Goal: Answer question/provide support: Answer question/provide support

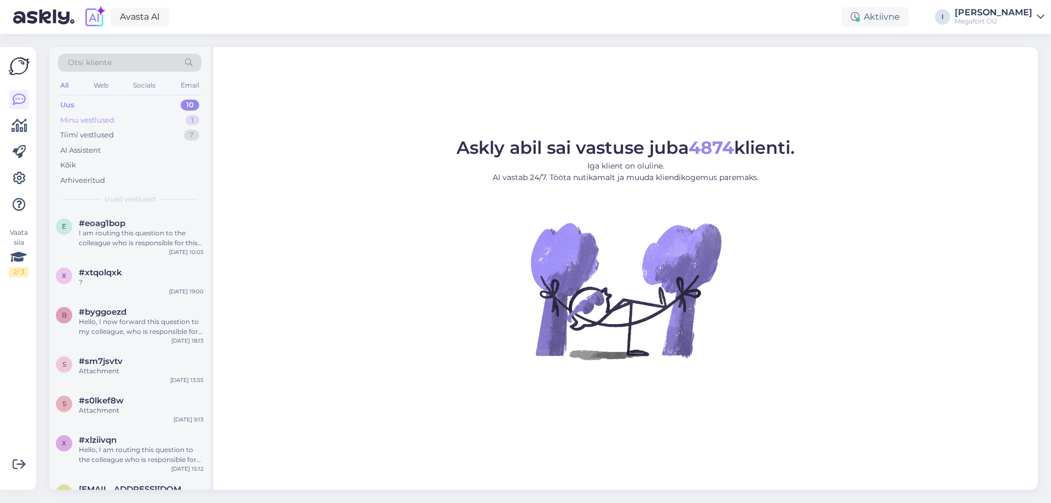
click at [109, 115] on div "Minu vestlused" at bounding box center [87, 120] width 54 height 11
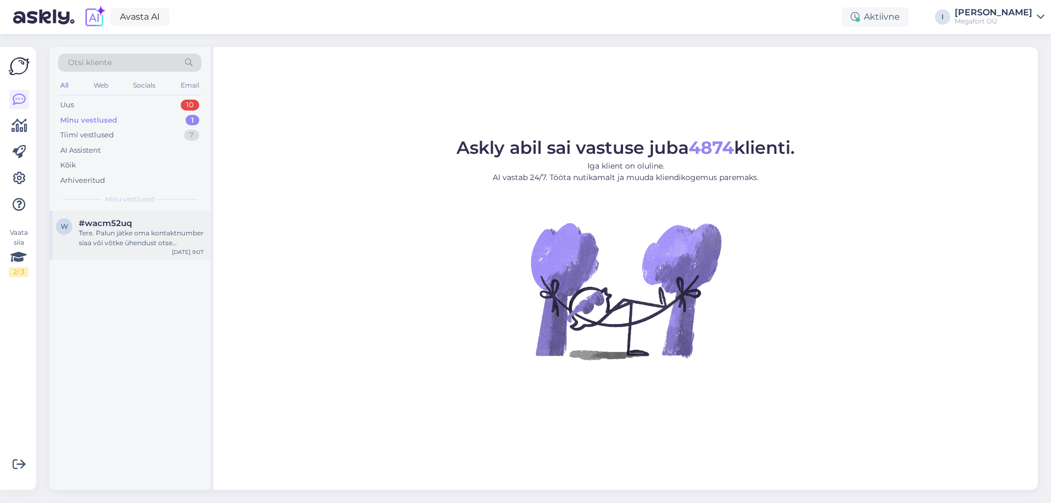
click at [131, 239] on div "Tere. Palun jätke oma kontaktnumber siaa või võtke ühendust otse kauplusega, et…" at bounding box center [141, 238] width 125 height 20
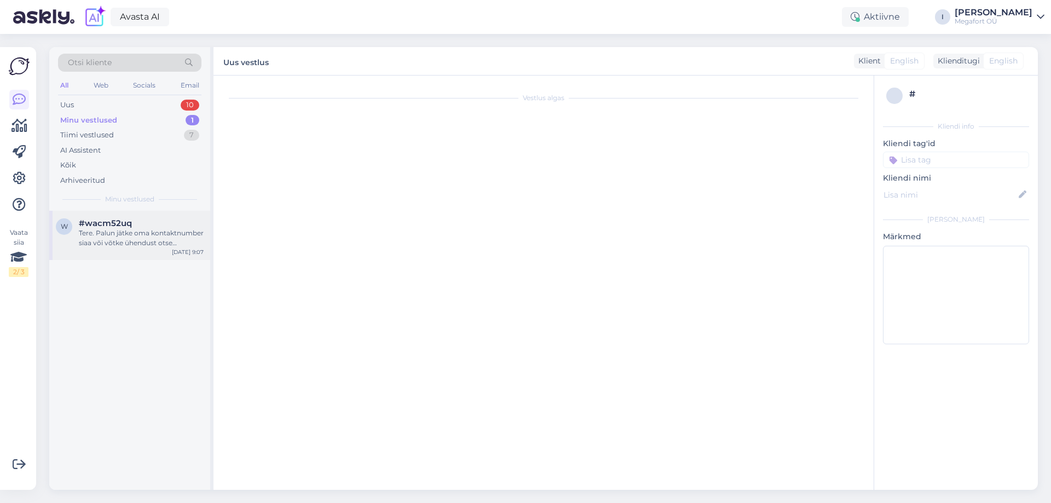
scroll to position [359, 0]
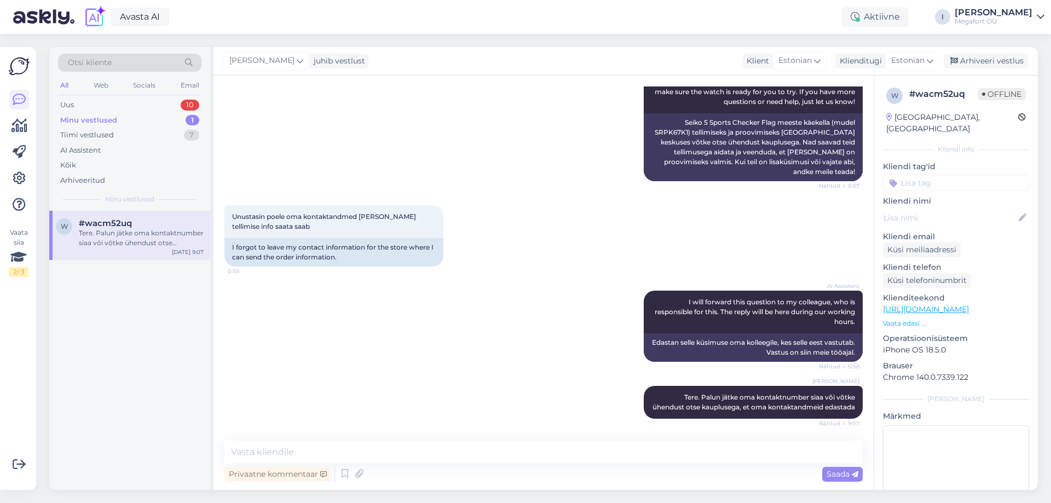
click at [112, 120] on div "Minu vestlused" at bounding box center [88, 120] width 57 height 11
click at [89, 103] on div "Uus 10" at bounding box center [129, 104] width 143 height 15
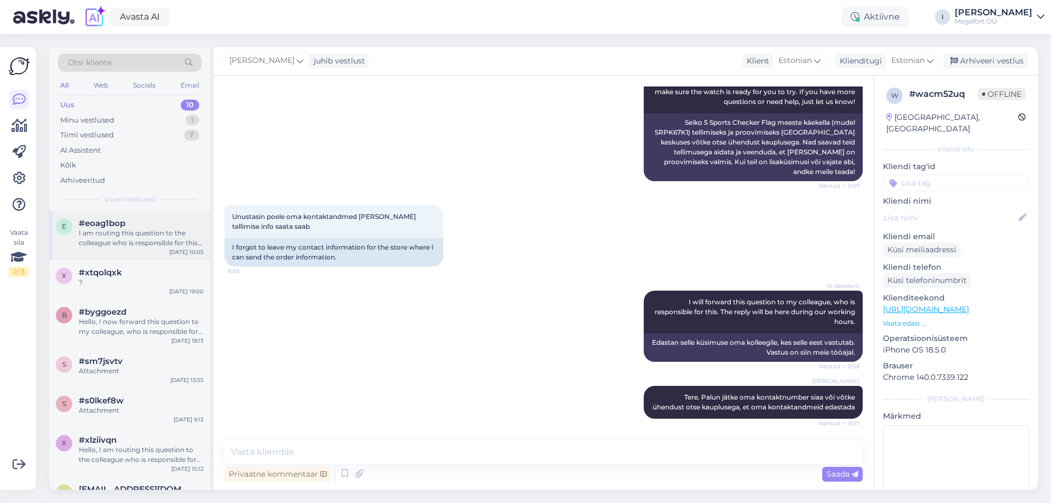
click at [118, 237] on div "I am routing this question to the colleague who is responsible for this topic. …" at bounding box center [141, 238] width 125 height 20
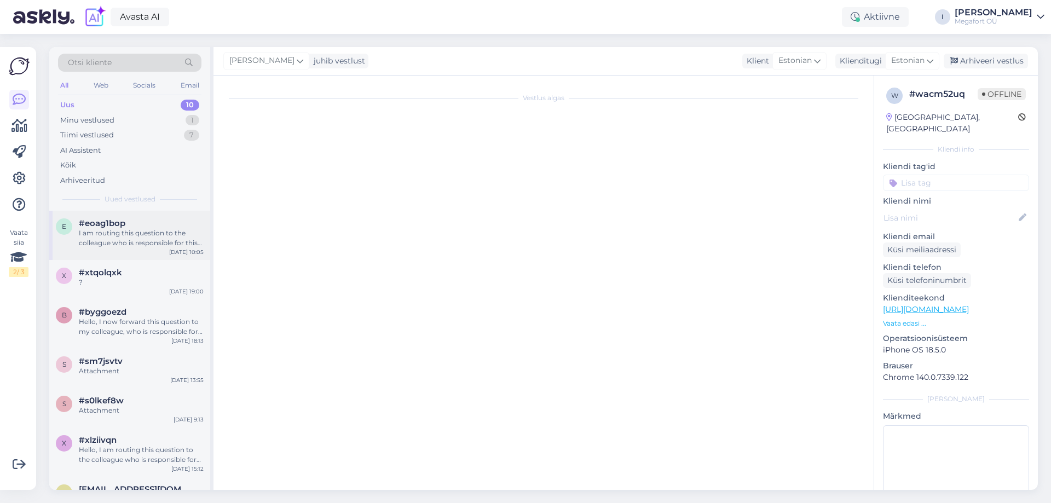
scroll to position [2335, 0]
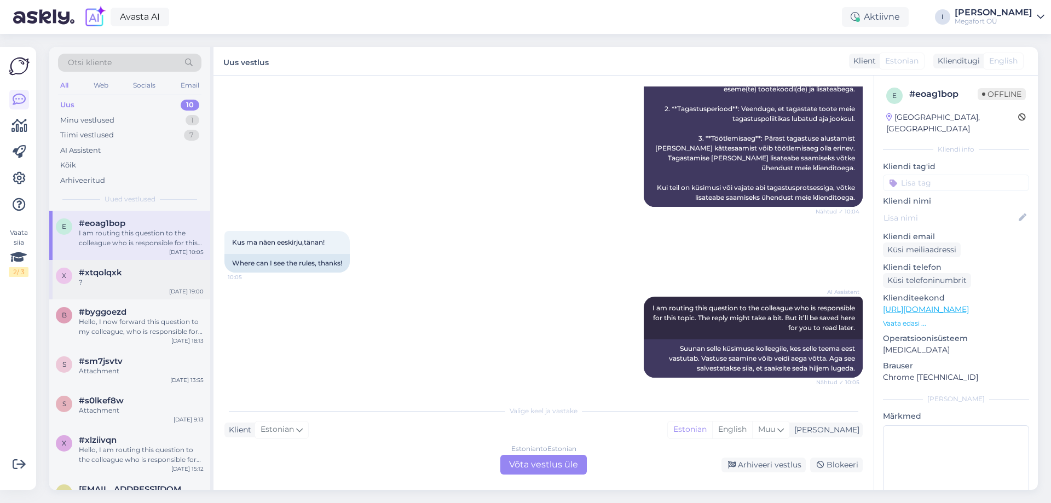
click at [98, 292] on div "x #xtqolqxk ? [DATE] 19:00" at bounding box center [129, 279] width 161 height 39
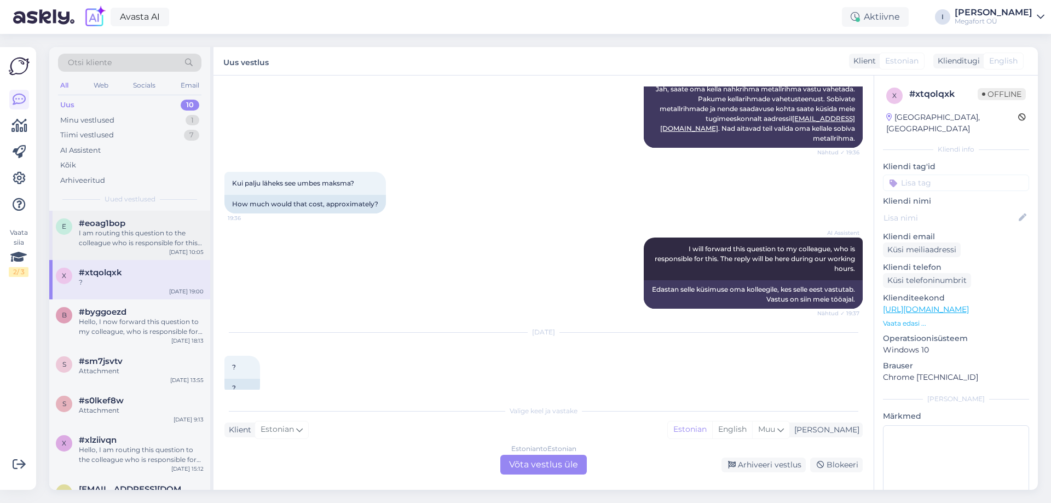
click at [113, 230] on div "I am routing this question to the colleague who is responsible for this topic. …" at bounding box center [141, 238] width 125 height 20
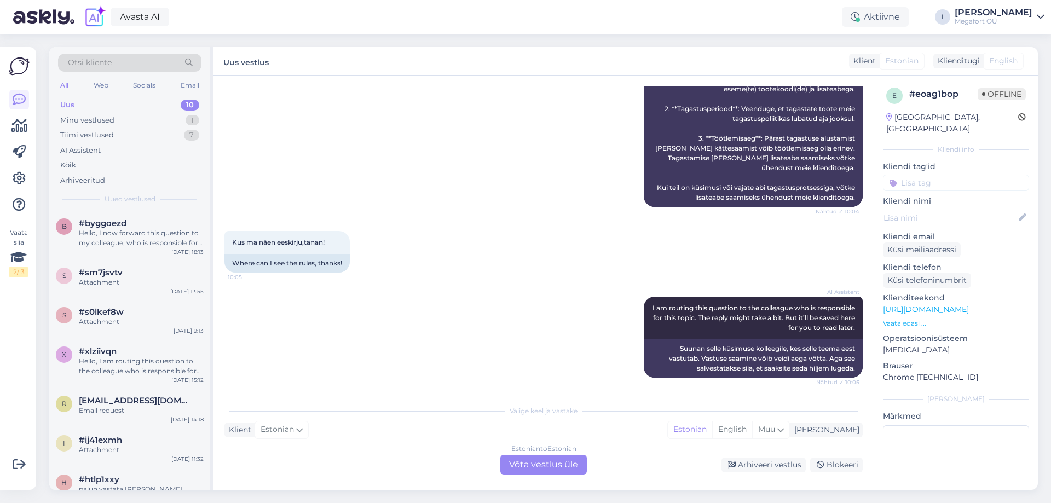
scroll to position [164, 0]
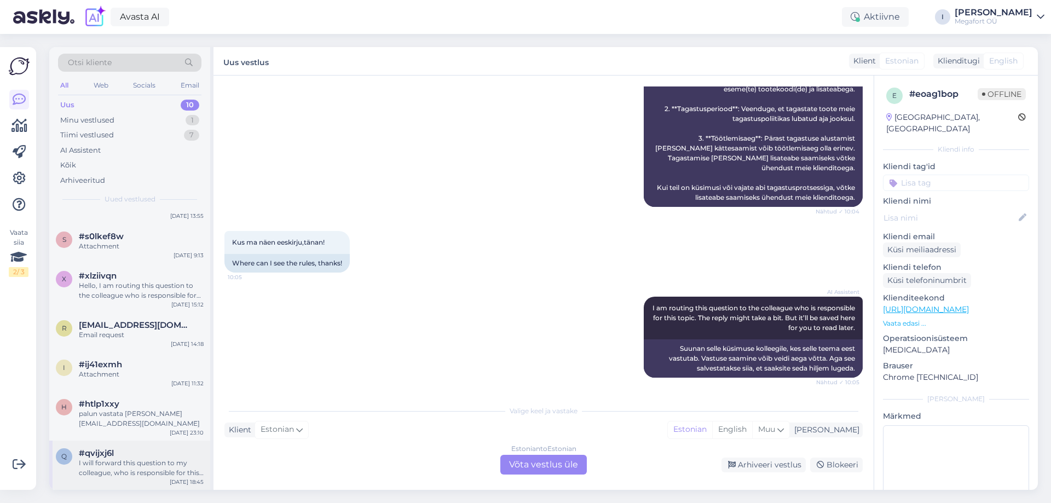
click at [124, 462] on div "I will forward this question to my colleague, who is responsible for this. The …" at bounding box center [141, 468] width 125 height 20
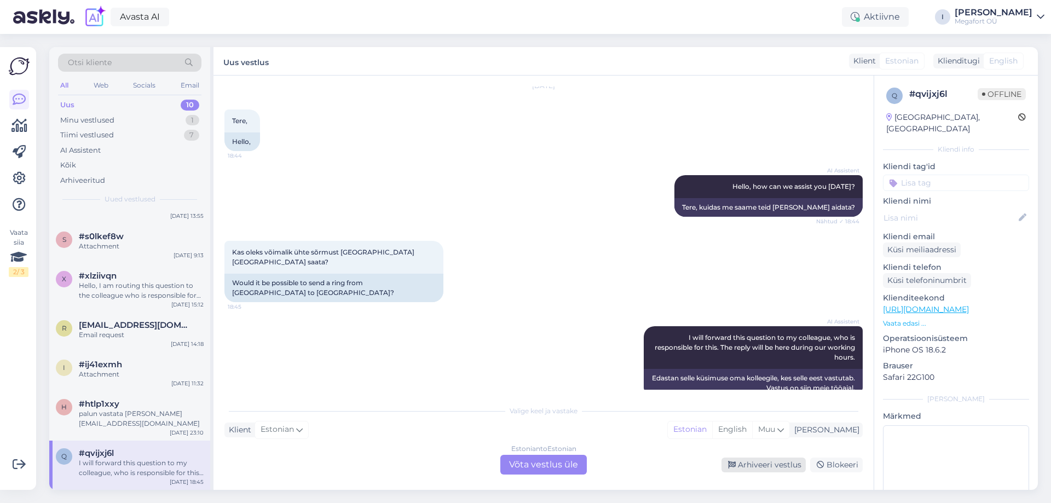
click at [763, 465] on div "Arhiveeri vestlus" at bounding box center [763, 464] width 84 height 15
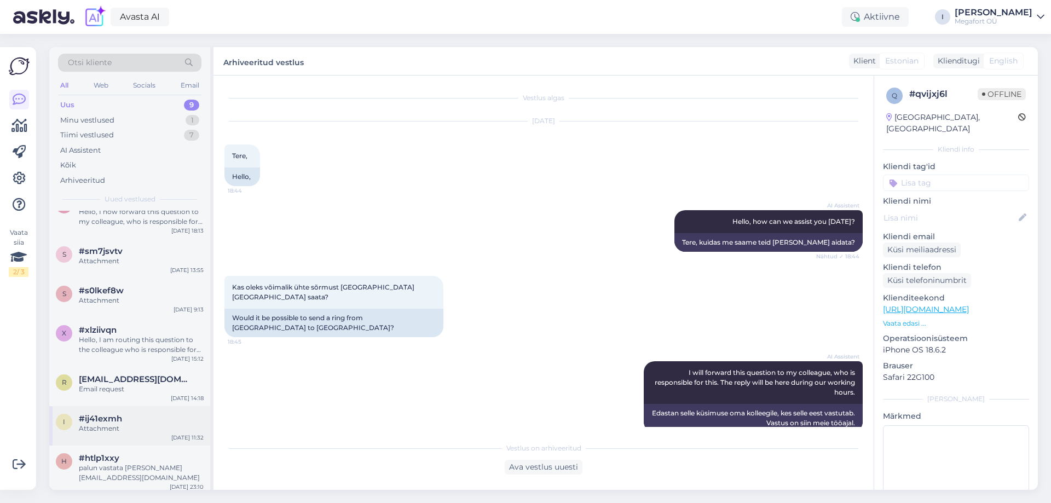
scroll to position [115, 0]
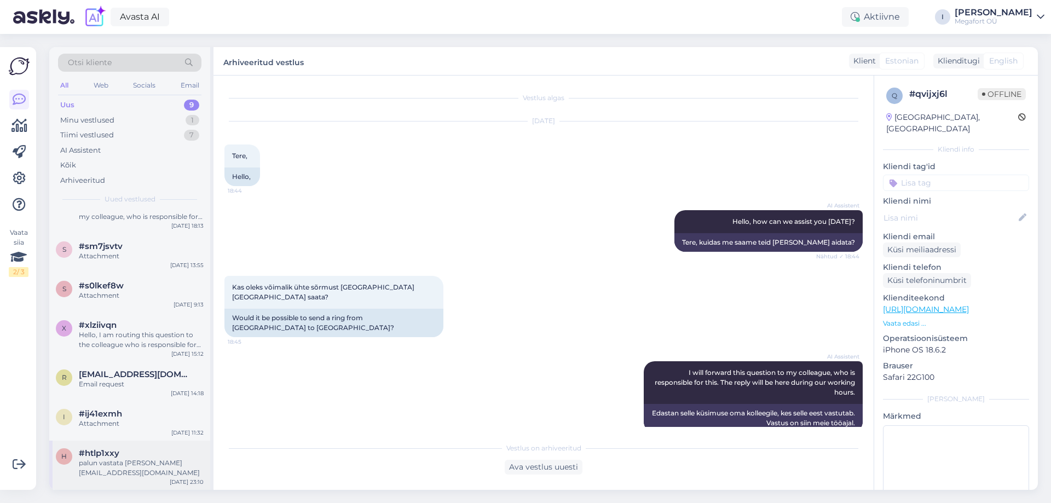
click at [126, 468] on div "palun vastata [PERSON_NAME][EMAIL_ADDRESS][DOMAIN_NAME]" at bounding box center [141, 468] width 125 height 20
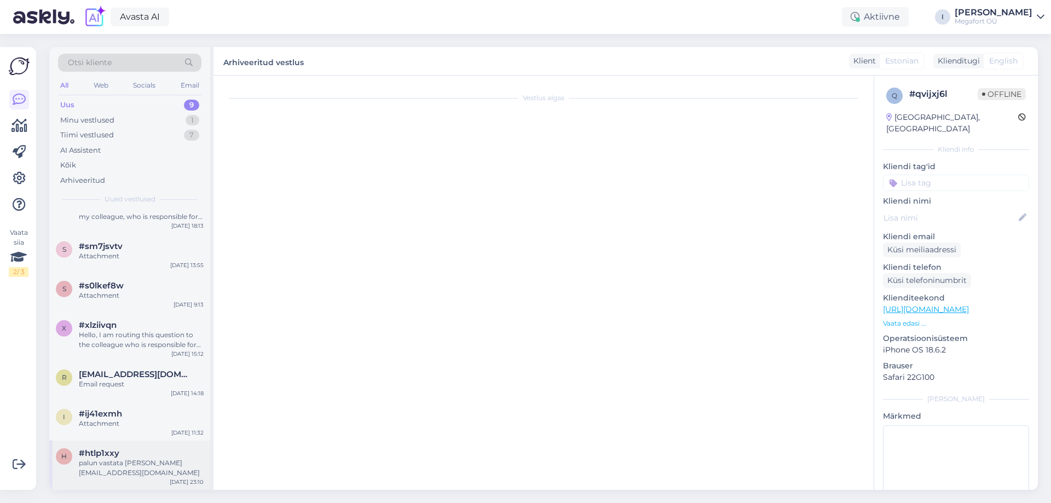
scroll to position [19, 0]
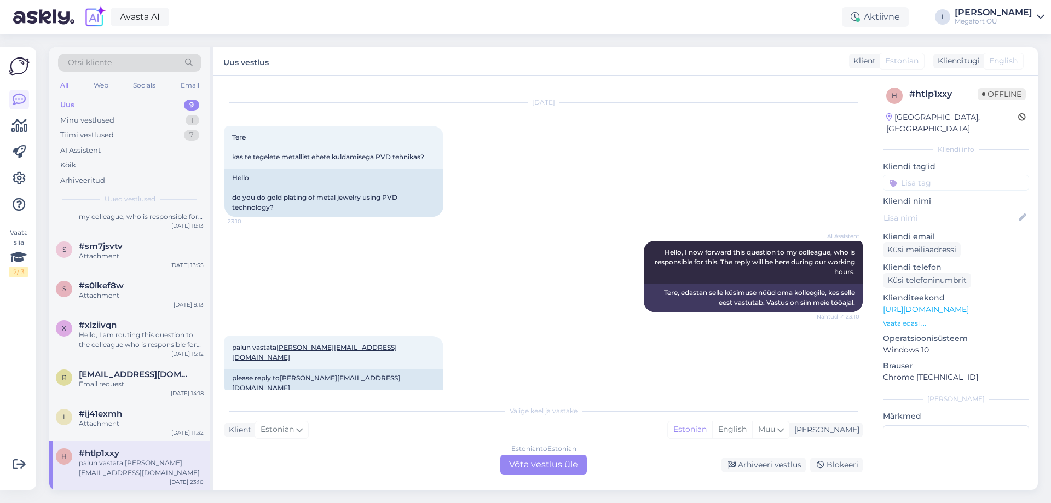
click at [534, 463] on div "Estonian to Estonian Võta vestlus üle" at bounding box center [543, 465] width 86 height 20
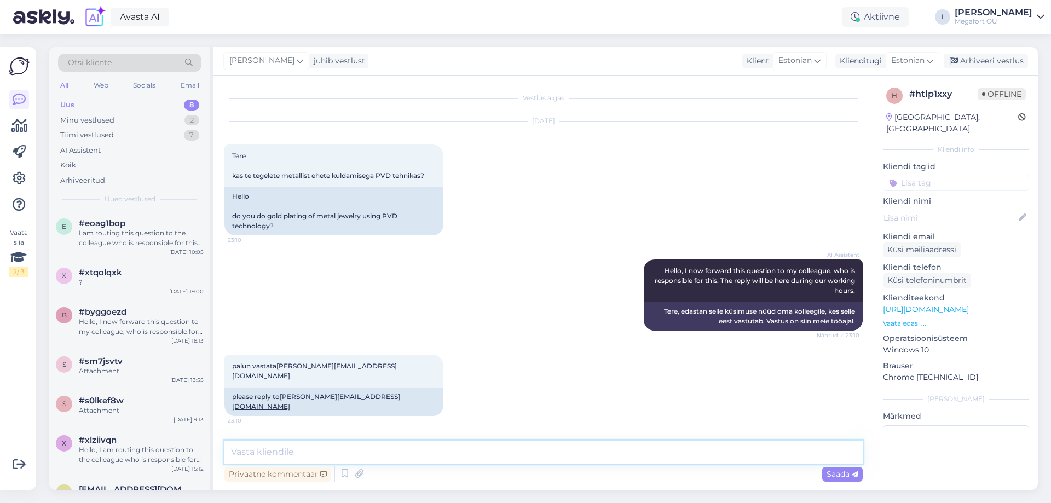
click at [417, 453] on textarea at bounding box center [543, 451] width 638 height 23
type textarea "Tere. Kahjuks meie ettevõte ei paku sellist teenust."
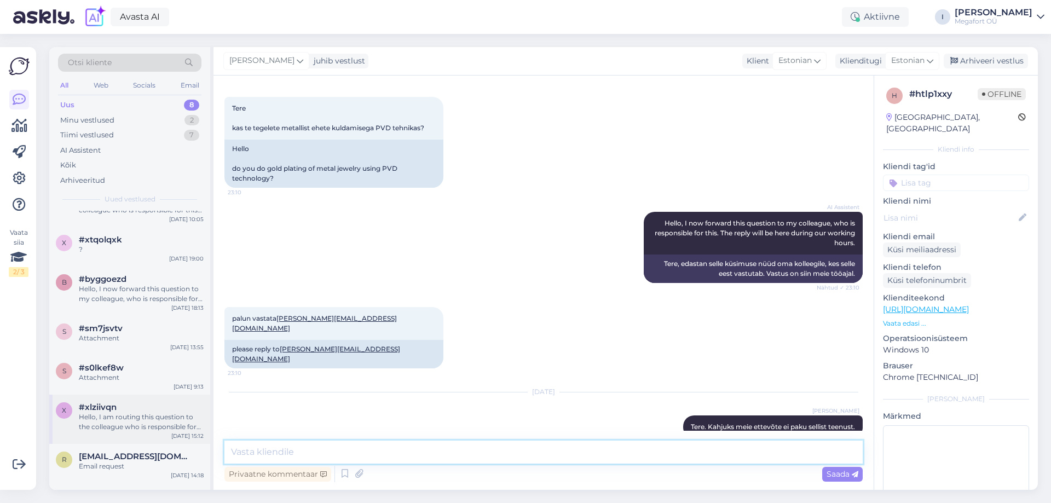
scroll to position [66, 0]
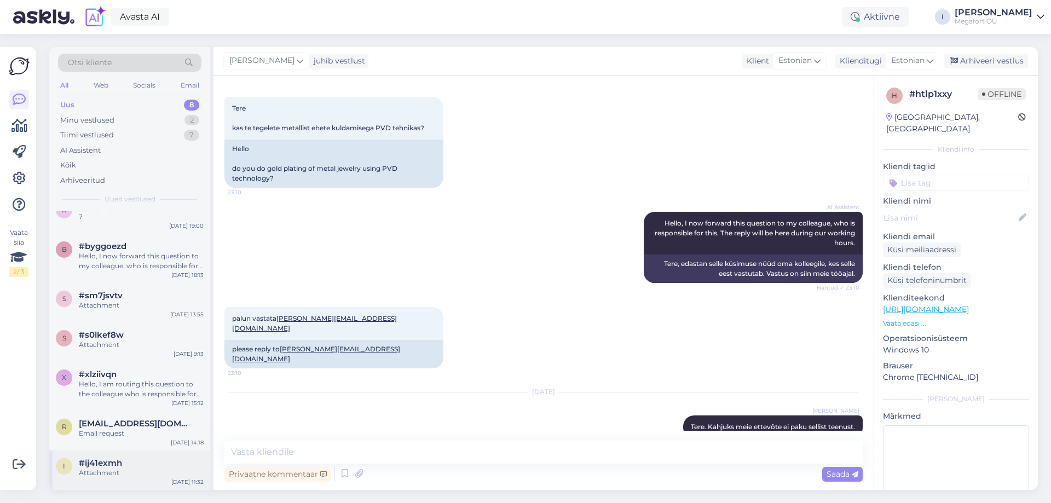
click at [91, 465] on span "#ij41exmh" at bounding box center [100, 463] width 43 height 10
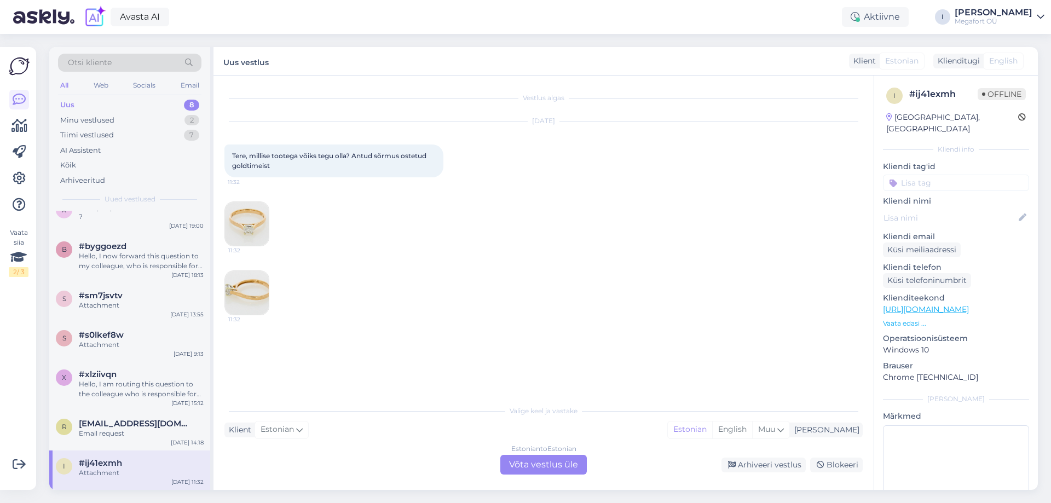
click at [245, 288] on img at bounding box center [247, 293] width 44 height 44
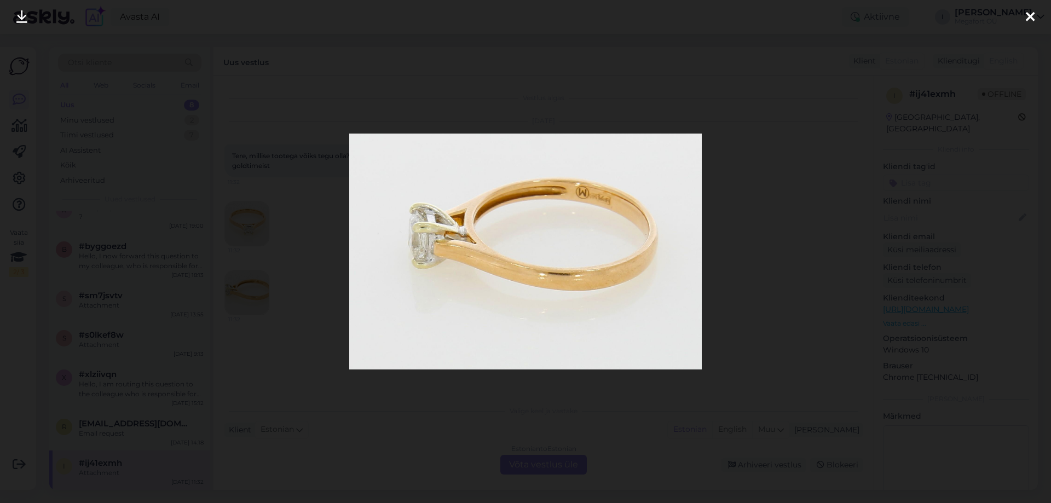
click at [750, 230] on div at bounding box center [525, 251] width 1051 height 503
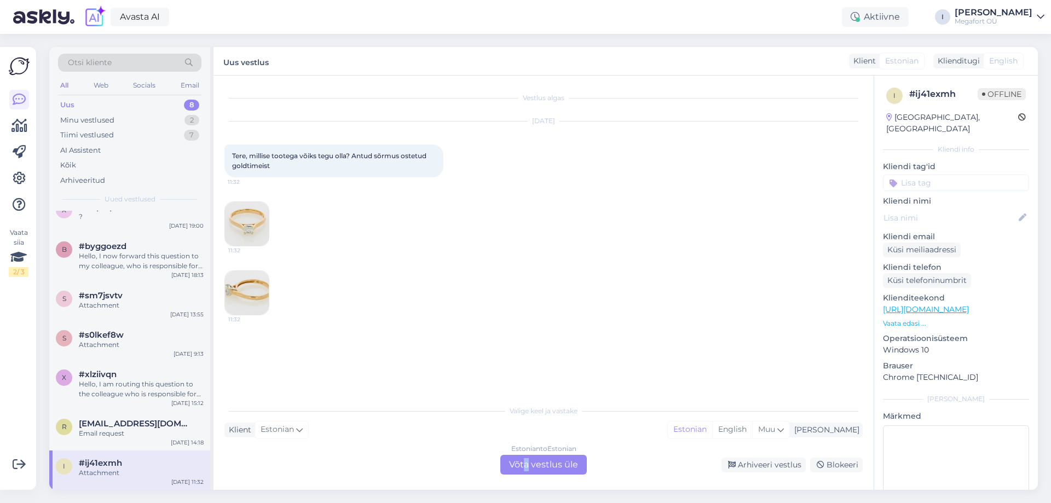
click at [527, 465] on div "Estonian to Estonian Võta vestlus üle" at bounding box center [543, 465] width 86 height 20
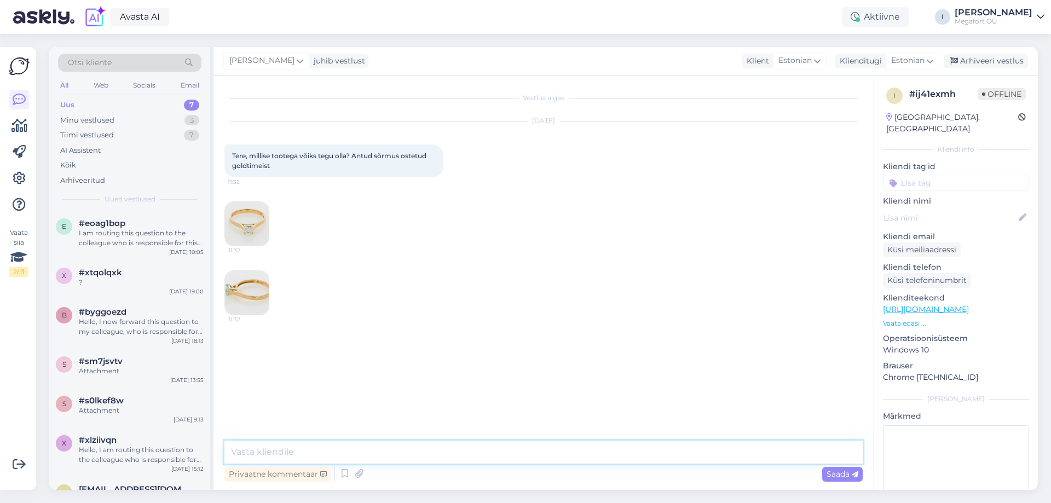
click at [418, 452] on textarea at bounding box center [543, 451] width 638 height 23
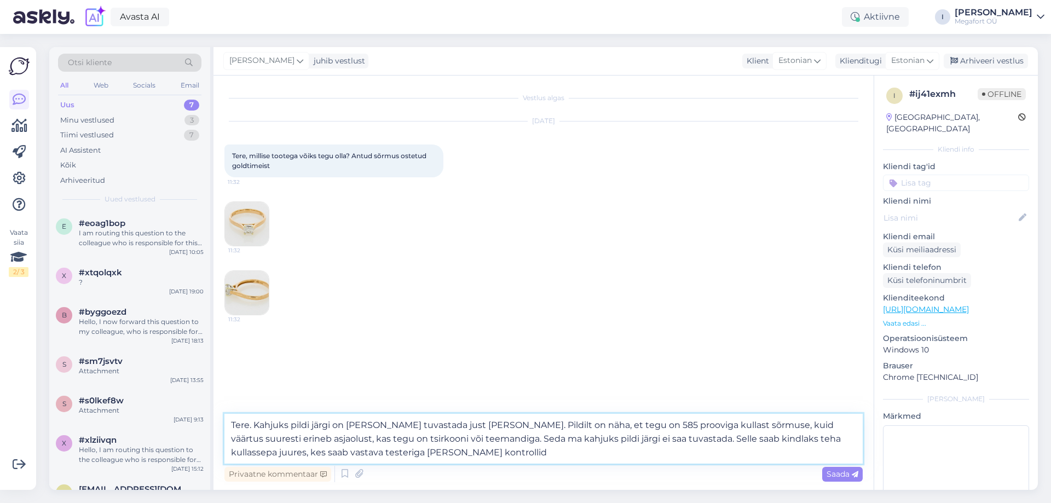
type textarea "Tere. Kahjuks pildi järgi on [PERSON_NAME] tuvastada just [PERSON_NAME]. Pildil…"
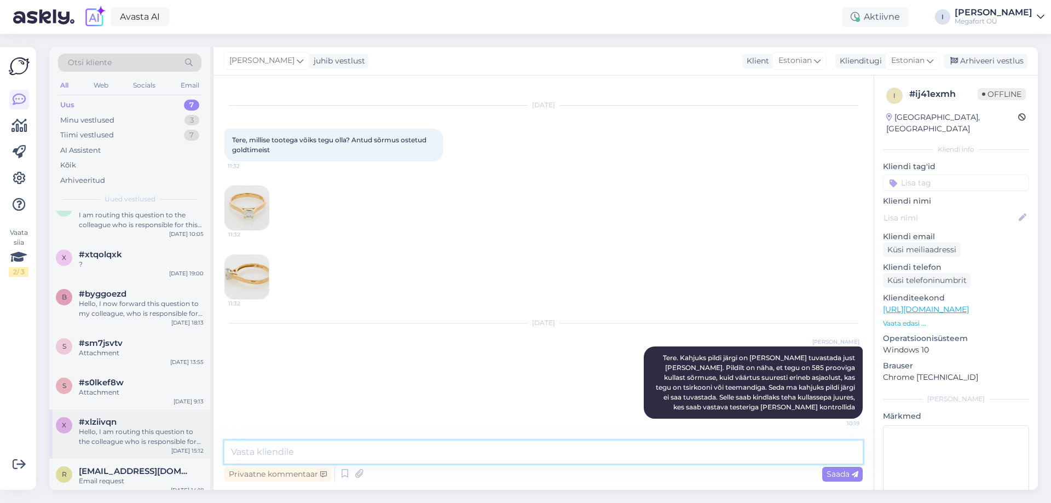
scroll to position [26, 0]
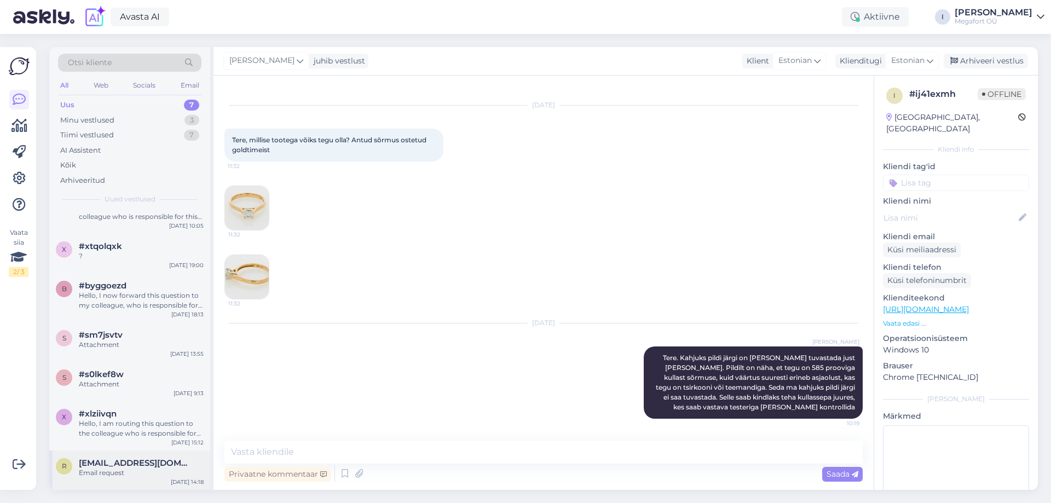
click at [115, 470] on div "Email request" at bounding box center [141, 473] width 125 height 10
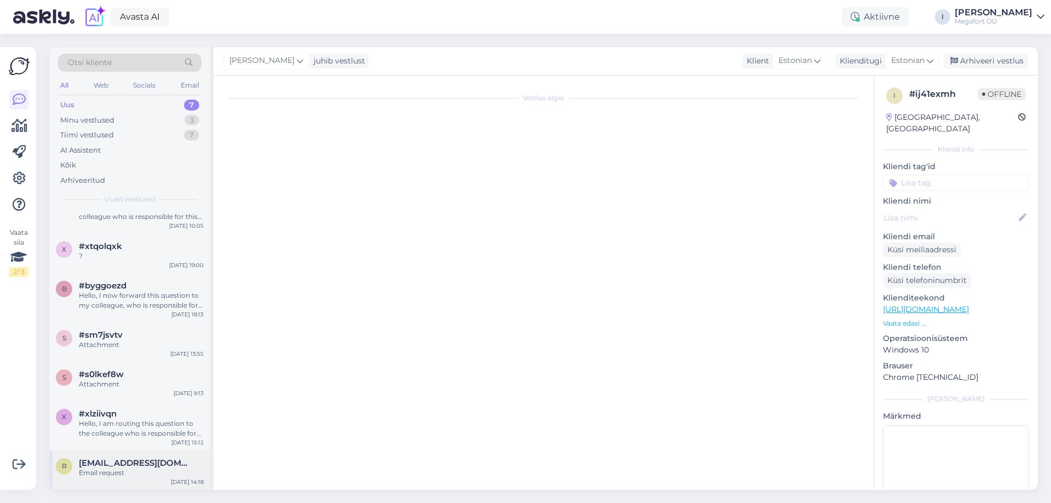
scroll to position [0, 0]
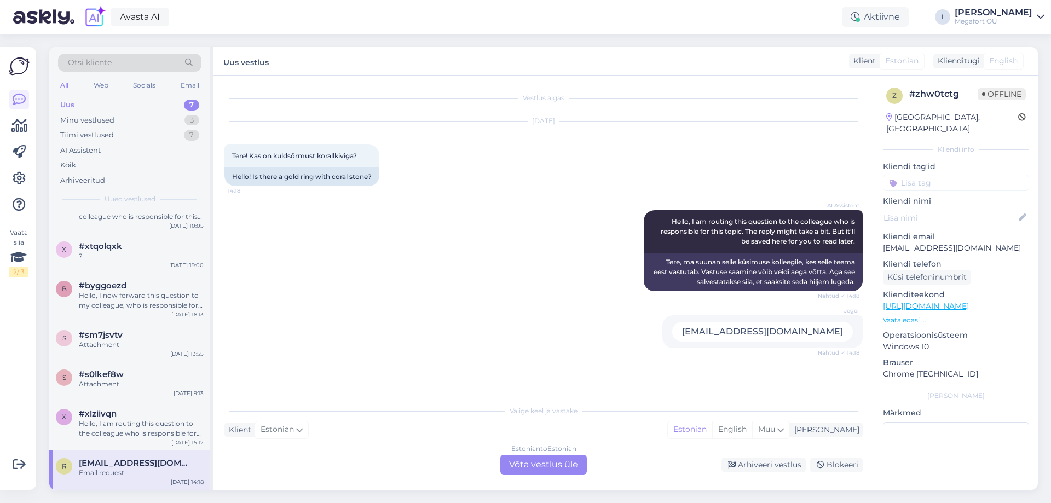
click at [517, 463] on div "Estonian to Estonian Võta vestlus üle" at bounding box center [543, 465] width 86 height 20
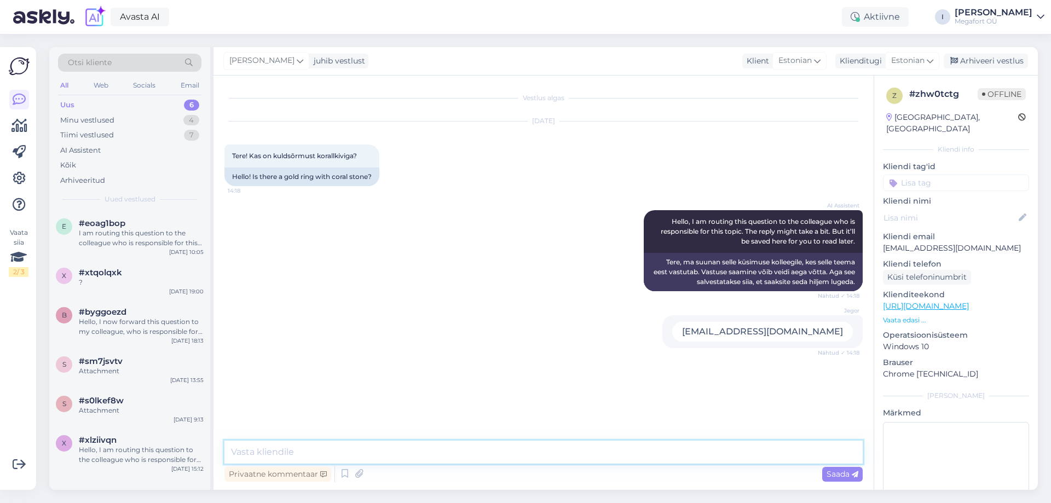
click at [452, 453] on textarea at bounding box center [543, 451] width 638 height 23
type textarea "Tere. Kahjuks sellise kiviga võo kividega sõrmust meil valikus ei ole"
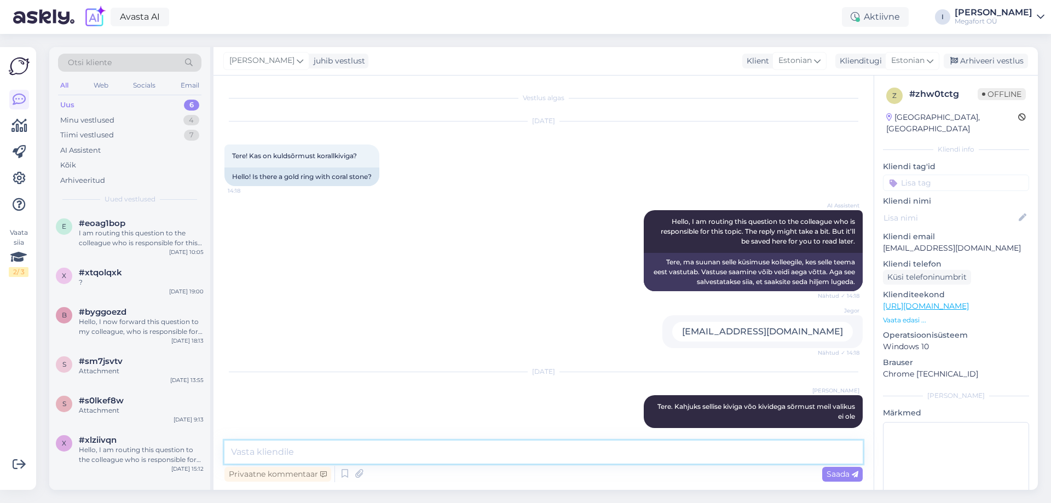
scroll to position [9, 0]
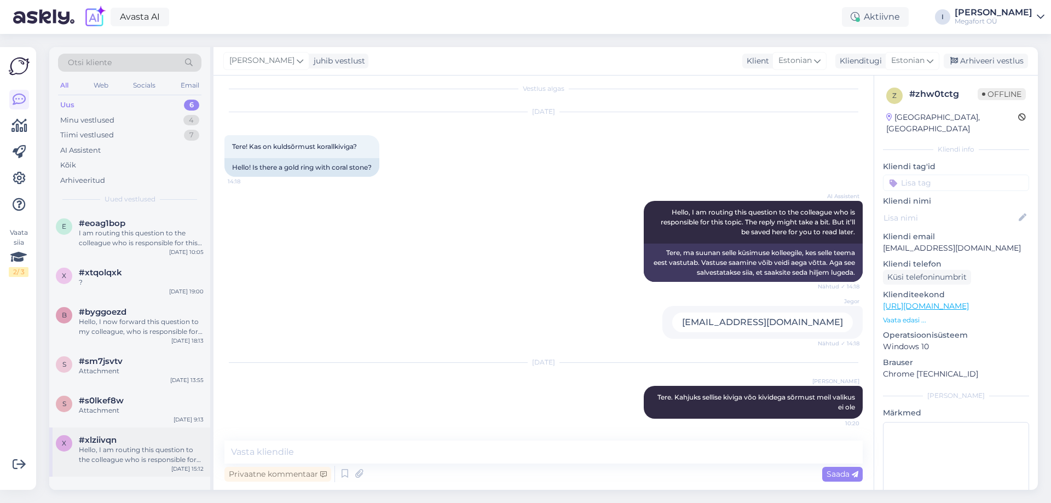
click at [151, 456] on div "Hello, I am routing this question to the colleague who is responsible for this …" at bounding box center [141, 455] width 125 height 20
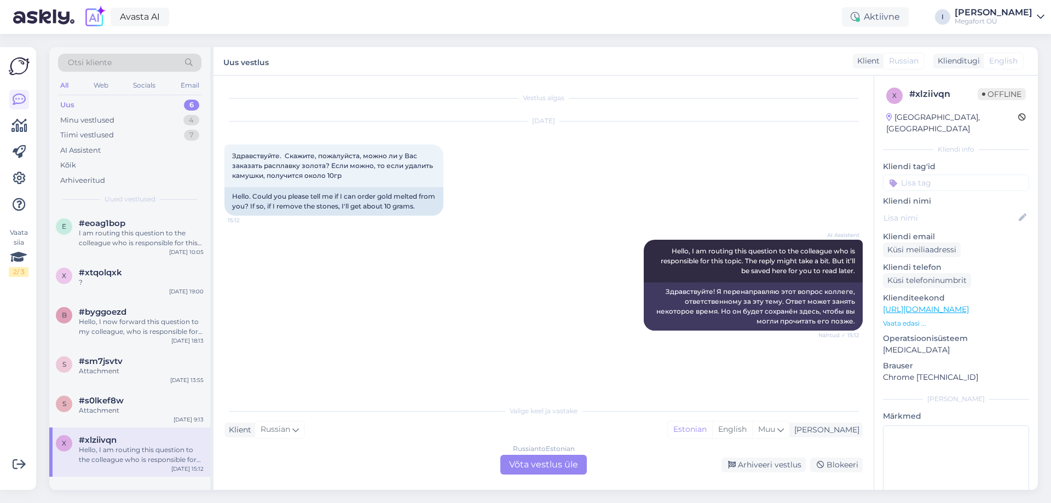
click at [551, 468] on div "Russian to Estonian Võta vestlus üle" at bounding box center [543, 465] width 86 height 20
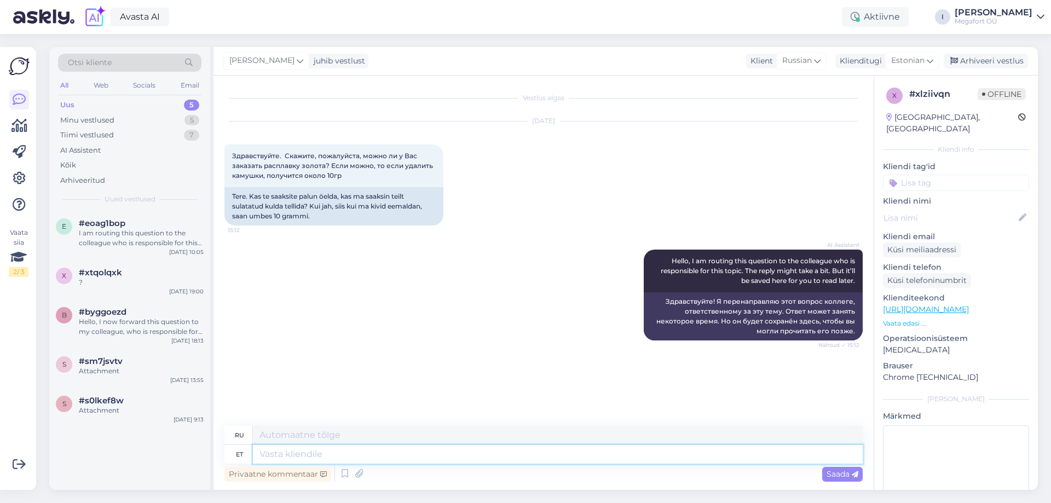
click at [513, 451] on textarea at bounding box center [558, 454] width 610 height 19
type textarea "Tere."
type textarea "Привет."
type textarea "Tere. Kahjuks"
type textarea "Здравствуйте. К сожалению."
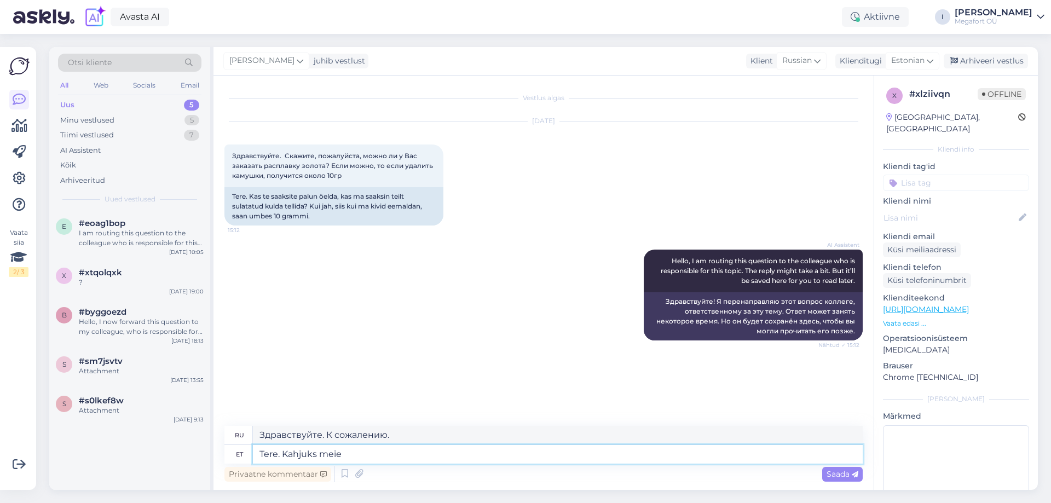
type textarea "Tere. Kahjuks meie e"
type textarea "Здравствуйте. К сожалению, мы"
type textarea "Tere. Kahjuks meie ei p"
type textarea "Здравствуйте. К сожалению, у нас нет"
type textarea "Tere. Kahjuks meie ei paku se"
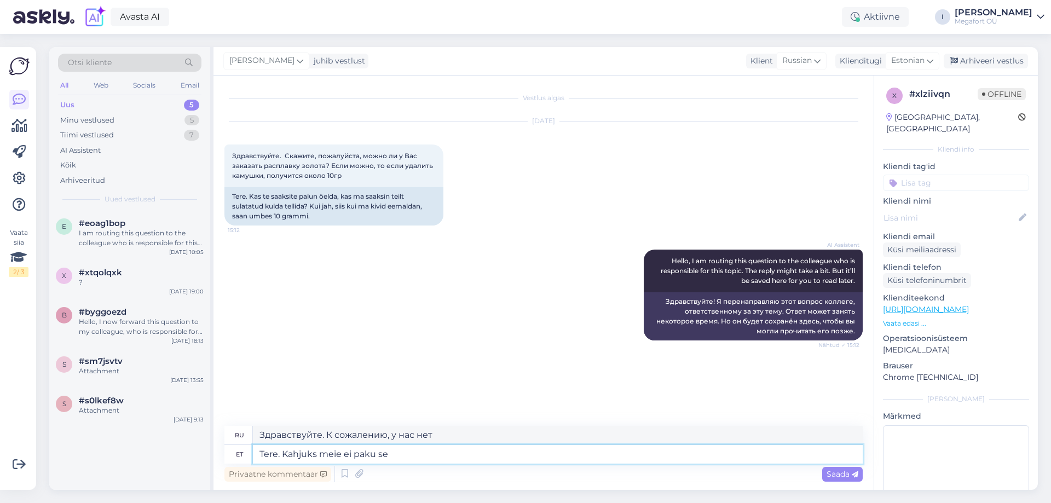
type textarea "Здравствуйте. К сожалению, мы не предлагаем"
type textarea "Tere. Kahjuks meie ei paku sellist teenust, [PERSON_NAME] aga"
type textarea "Здравствуйте. К сожалению, мы не предлагаем такую ​​услугу."
type textarea "Tere. Kahjuks meie ei paku sellist teenust, [PERSON_NAME] aga"
type textarea "Здравствуйте. К сожалению, мы не предлагаем такую ​​услугу."
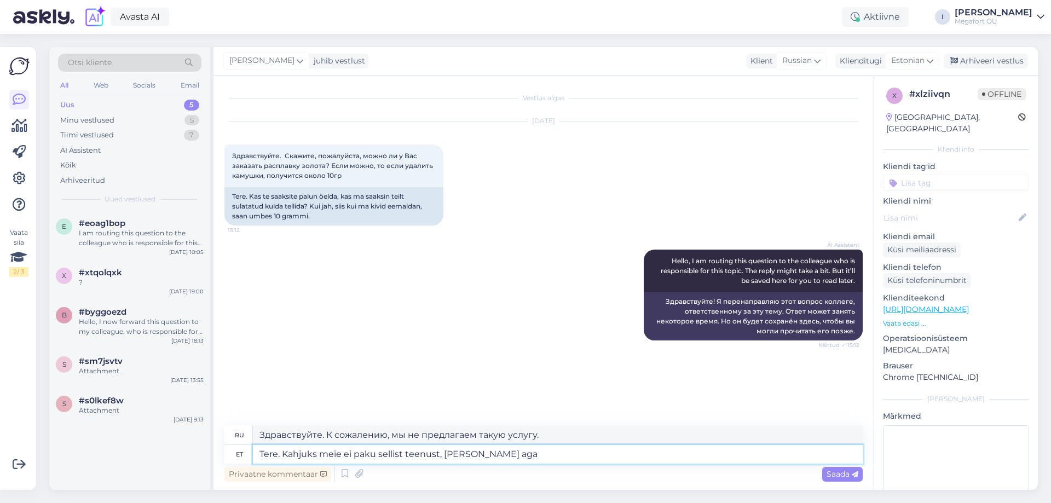
type textarea "Tere. Kahjuks meie ei paku sellist teenust, [PERSON_NAME] aga s"
type textarea "Здравствуйте. К сожалению, мы не предлагаем такую ​​услугу, но мы делаем"
type textarea "Tere. Kahjuks meie ei paku sellist teenust, [PERSON_NAME] aga saate p"
type textarea "Здравствуйте. К сожалению, мы не предлагаем такую ​​услугу, но вы можете"
type textarea "Tere. Kahjuks meie ei paku sellist teenust, [PERSON_NAME] aga saate pöörduda me"
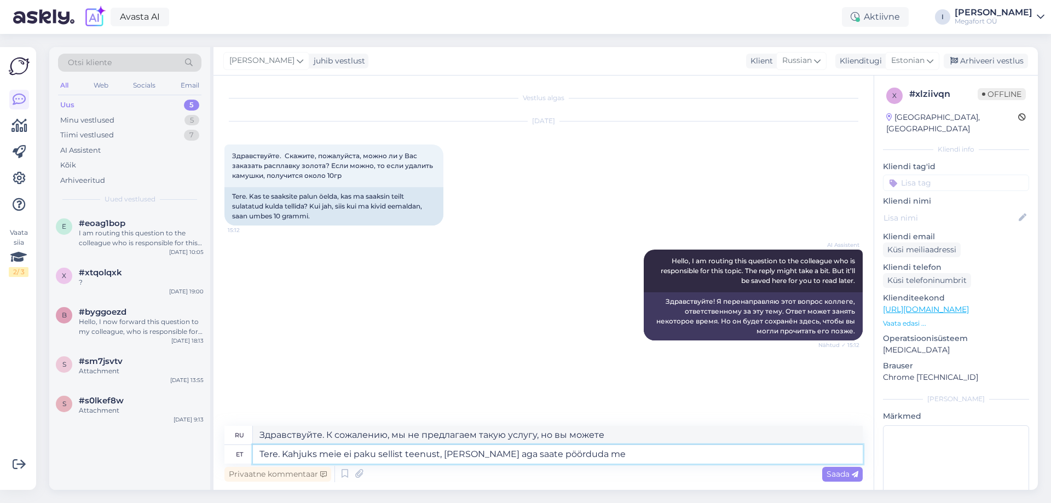
type textarea "Здравствуйте. К сожалению, мы не предлагаем такую ​​услугу, но вы можете связат…"
type textarea "Tere. Kahjuks meie ei paku sellist teenust, [PERSON_NAME] aga saate pöörduda me…"
type textarea "Здравствуйте. К сожалению, мы не предлагаем такую ​​услугу, но вы можете обрати…"
type textarea "Tere. Kahjuks meie ei paku sellist teenust, [PERSON_NAME] aga saate pöörduda me…"
type textarea "Здравствуйте. К сожалению, мы не предлагаем такую ​​услугу, но вы можете обрати…"
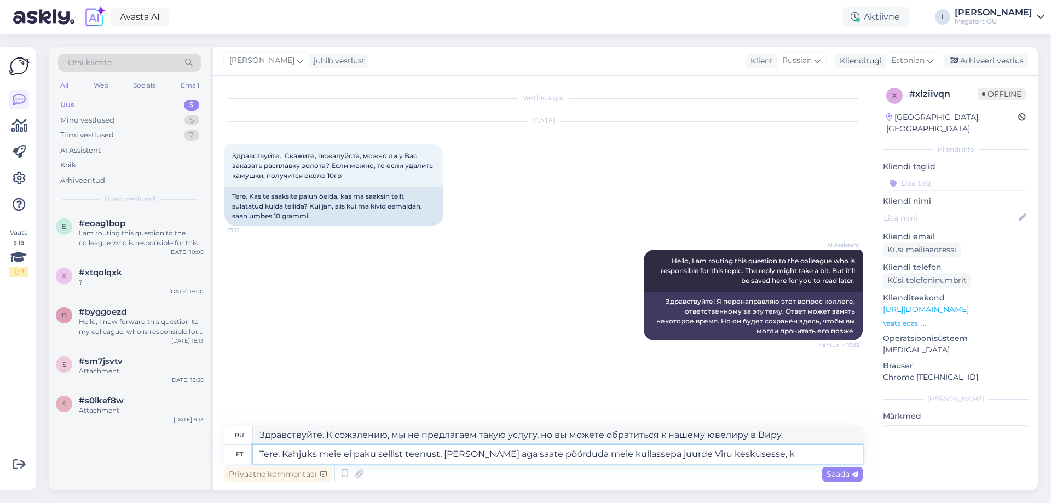
type textarea "Tere. Kahjuks meie ei paku sellist teenust, [PERSON_NAME] aga saate pöörduda me…"
type textarea "Здравствуйте. К сожалению, мы не предлагаем такую ​​услугу, но вы можете обрати…"
type textarea "Tere. Kahjuks meie ei paku sellist teenust, [PERSON_NAME] aga saate pöörduda me…"
type textarea "Здравствуйте. К сожалению, мы не предлагаем такую ​​услугу, но вы можете обрати…"
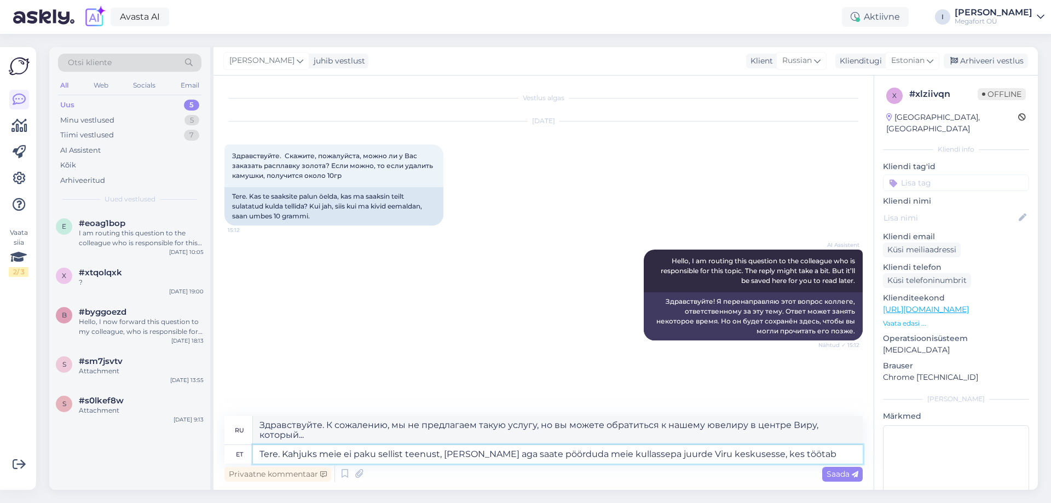
type textarea "Tere. Kahjuks meie ei paku sellist teenust, [PERSON_NAME] aga saate pöörduda me…"
type textarea "Здравствуйте. К сожалению, мы не предлагаем такую ​​услугу, но вы можете обрати…"
type textarea "Tere. Kahjuks meie ei paku sellist teenust, [PERSON_NAME] aga saate pöörduda me…"
type textarea "Здравствуйте. К сожалению, мы не предлагаем такую ​​услугу, но вы можете обрати…"
type textarea "Tere. Kahjuks meie ei paku sellist teenust, [PERSON_NAME] aga saate pöörduda me…"
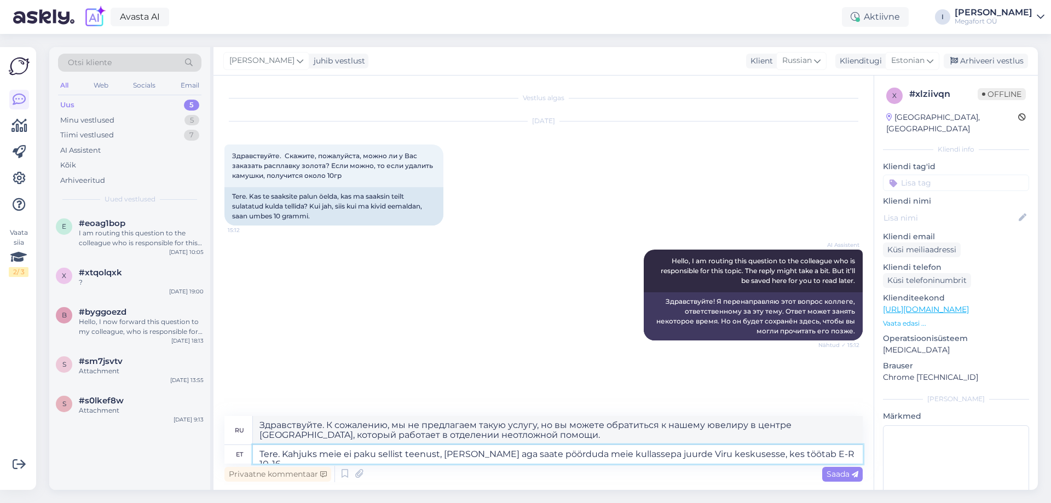
type textarea "Здравствуйте. К сожалению, мы не предлагаем такую ​​услугу, но вы можете обрати…"
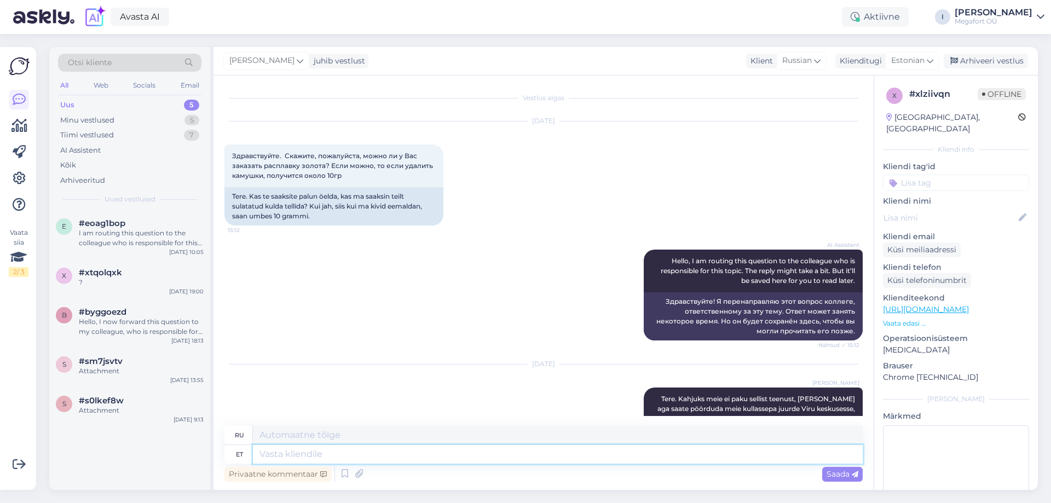
scroll to position [65, 0]
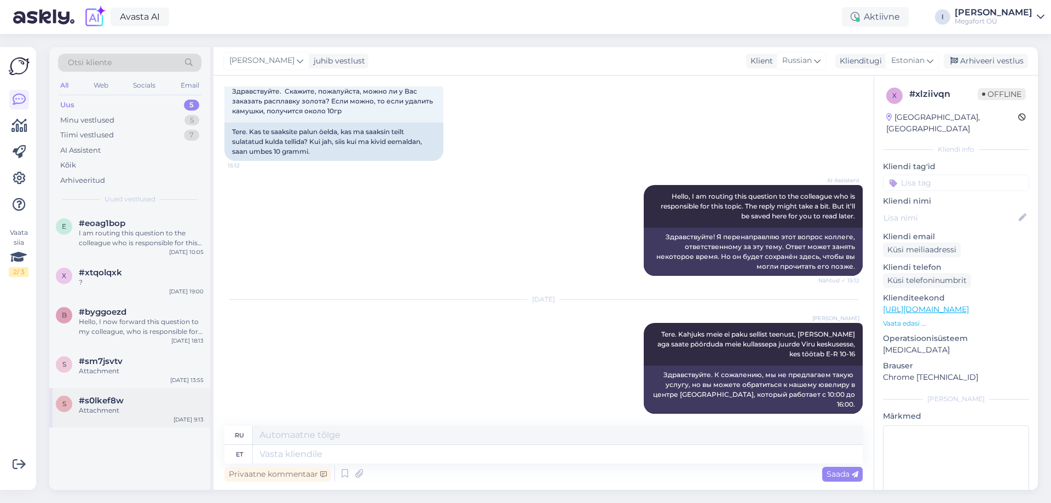
click at [85, 407] on div "Attachment" at bounding box center [141, 410] width 125 height 10
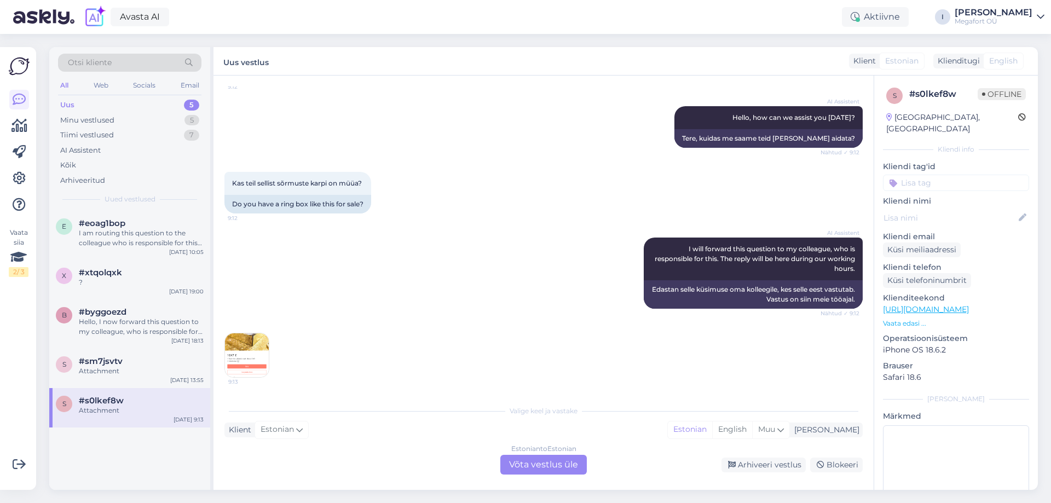
click at [247, 352] on img at bounding box center [247, 355] width 44 height 44
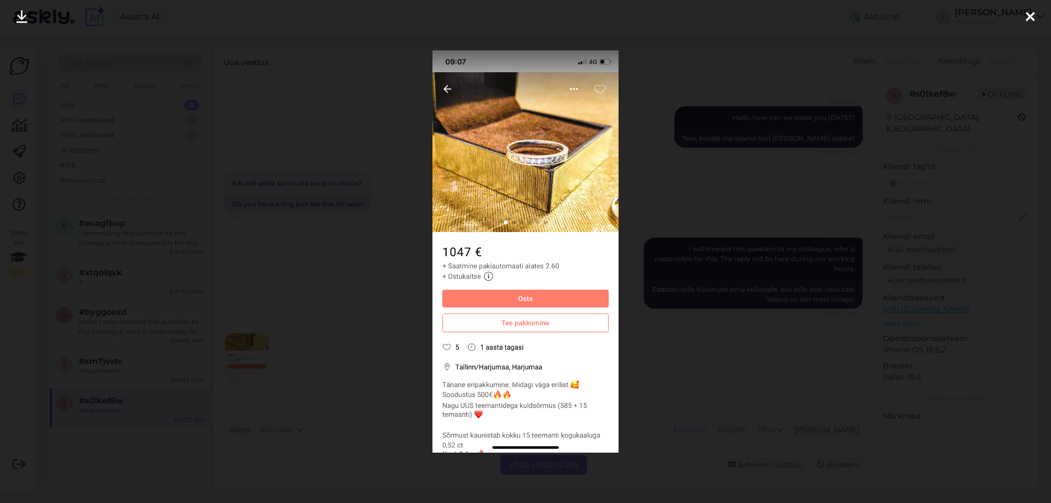
click at [344, 311] on div at bounding box center [525, 251] width 1051 height 503
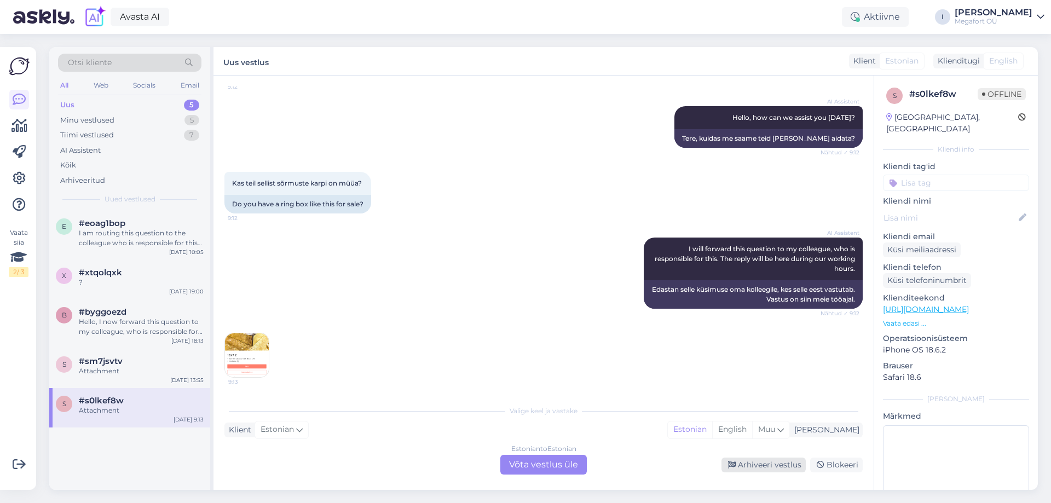
click at [769, 467] on div "Arhiveeri vestlus" at bounding box center [763, 464] width 84 height 15
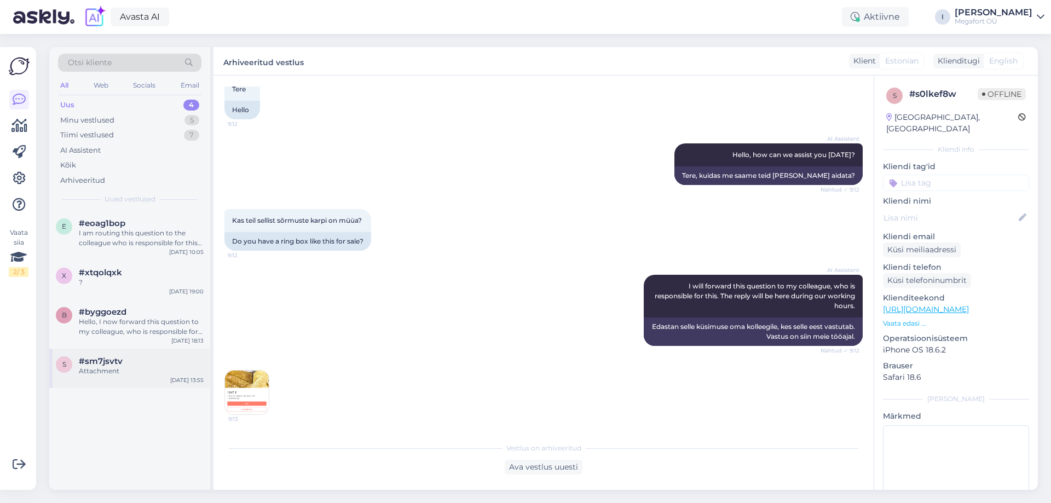
click at [108, 363] on span "#sm7jsvtv" at bounding box center [101, 361] width 44 height 10
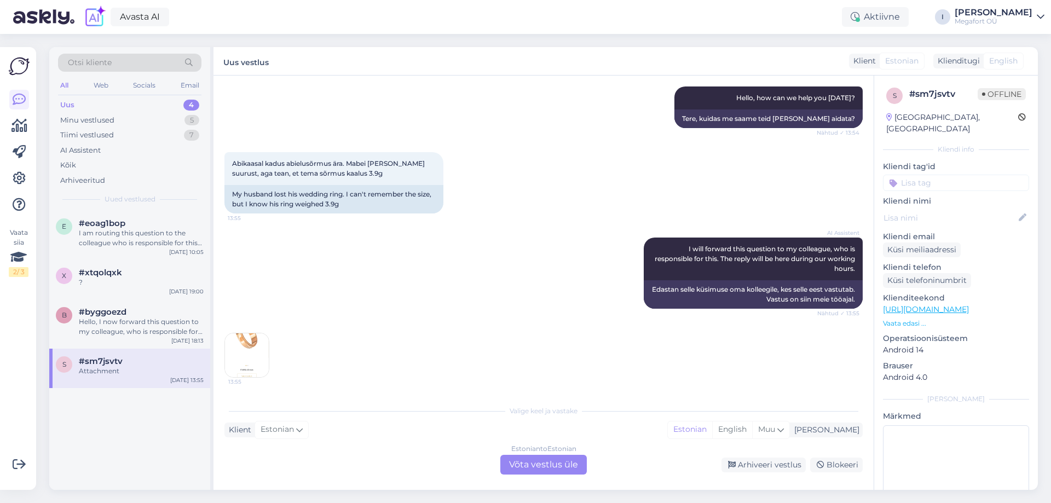
click at [254, 339] on img at bounding box center [247, 355] width 44 height 44
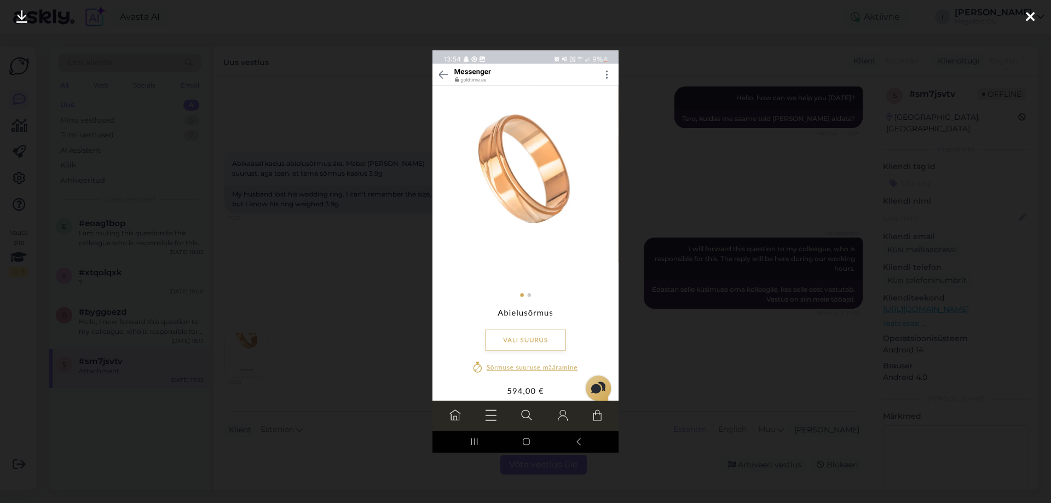
click at [362, 292] on div at bounding box center [525, 251] width 1051 height 503
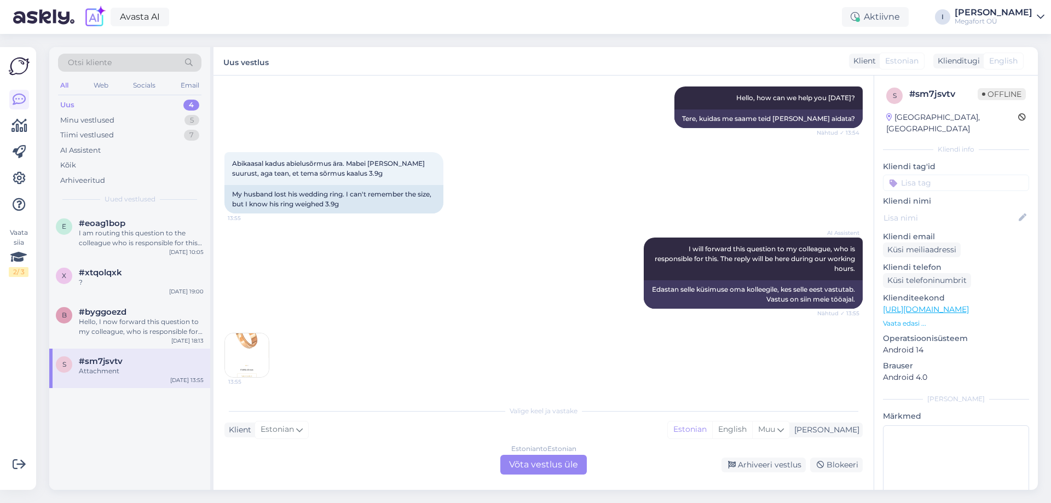
click at [529, 462] on div "Estonian to Estonian Võta vestlus üle" at bounding box center [543, 465] width 86 height 20
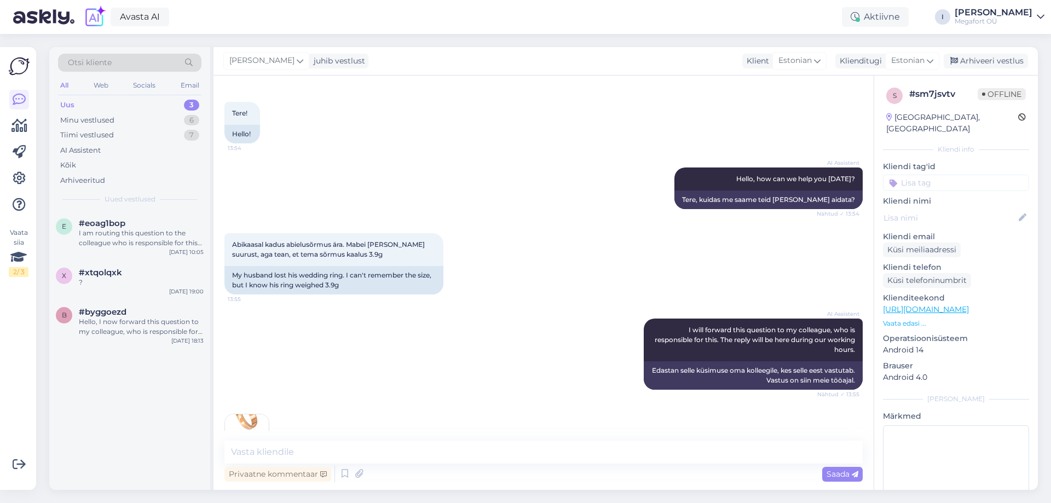
scroll to position [83, 0]
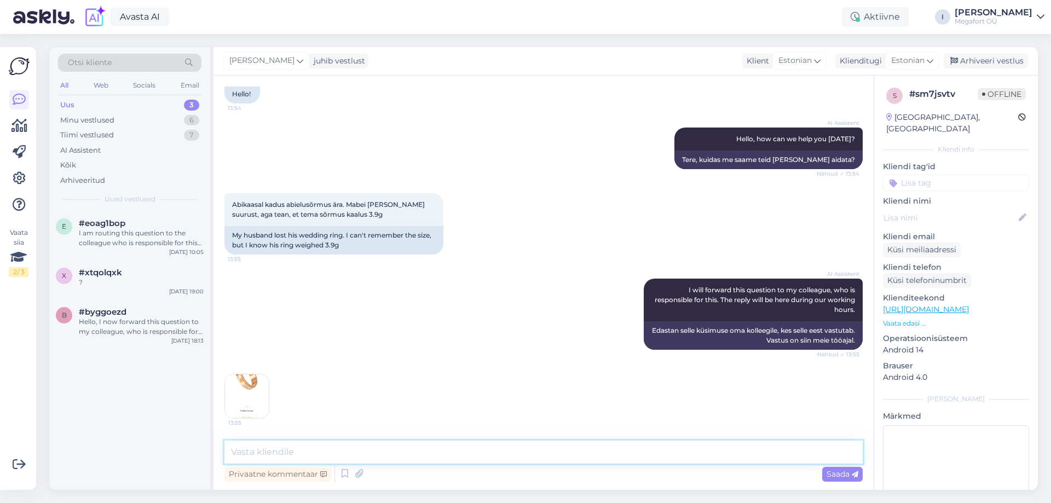
click at [406, 454] on textarea at bounding box center [543, 451] width 638 height 23
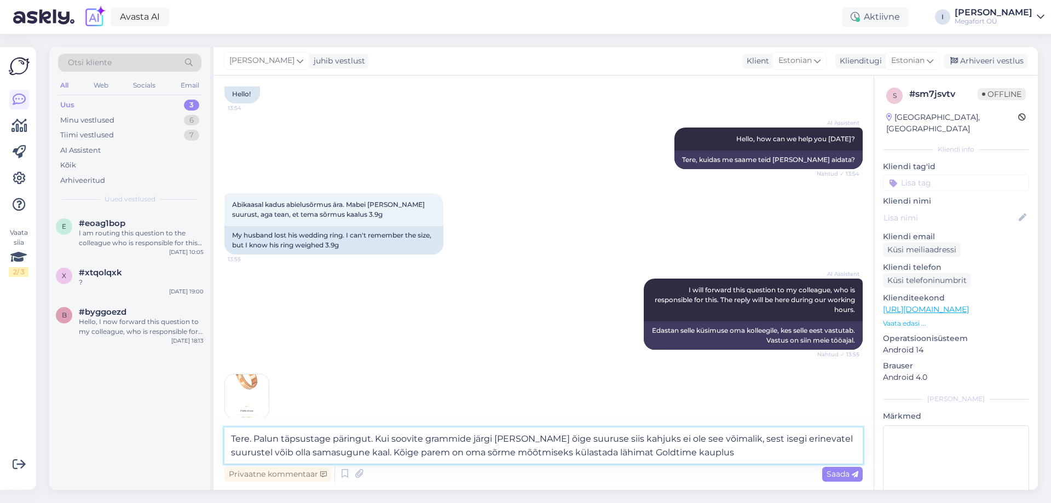
type textarea "Tere. Palun täpsustage päringut. Kui soovite grammide järgi [PERSON_NAME] õige …"
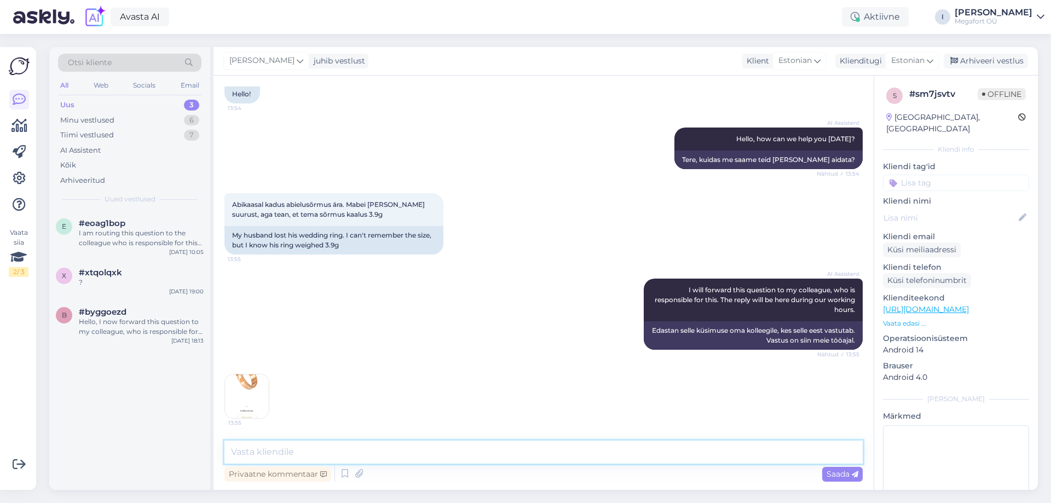
scroll to position [192, 0]
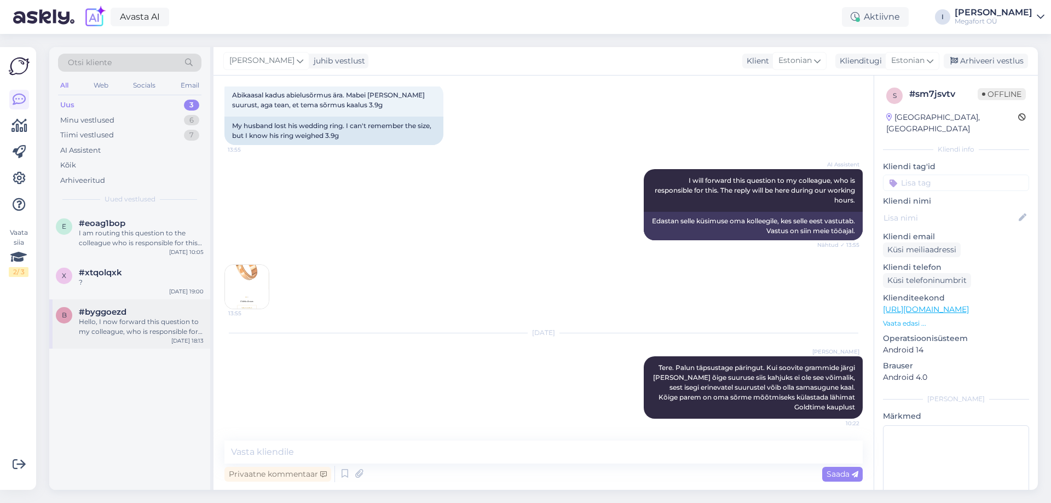
click at [124, 321] on div "Hello, I now forward this question to my colleague, who is responsible for this…" at bounding box center [141, 327] width 125 height 20
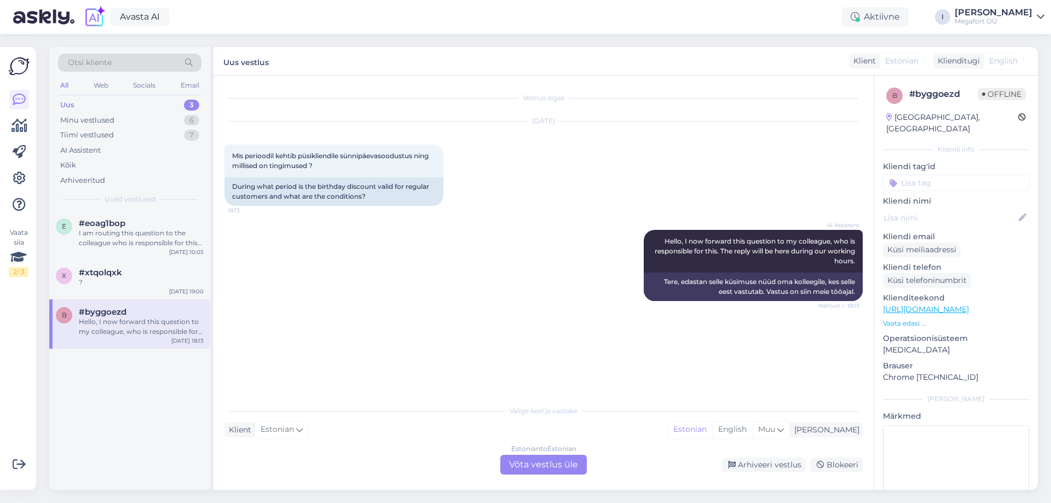
click at [529, 463] on div "Estonian to Estonian Võta vestlus üle" at bounding box center [543, 465] width 86 height 20
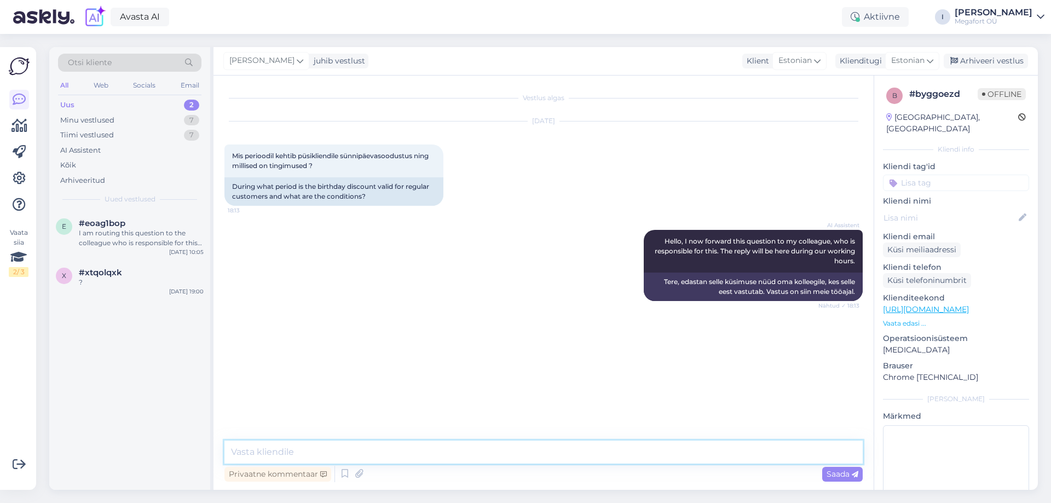
drag, startPoint x: 530, startPoint y: 463, endPoint x: 477, endPoint y: 451, distance: 54.4
click at [478, 451] on textarea at bounding box center [543, 451] width 638 height 23
type textarea "Tere"
paste textarea "Liikmetele kehtib sünnipäevasoodustus 20% ühelt ostukorvilt tavahinnaga toodete…"
type textarea "Liikmetele kehtib sünnipäevasoodustus 20% ühelt ostukorvilt tavahinnaga toodete…"
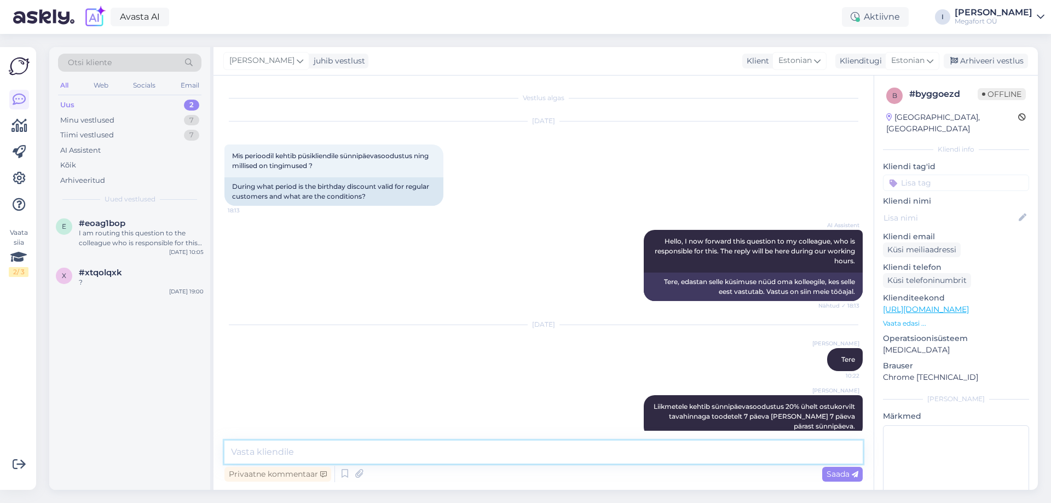
scroll to position [19, 0]
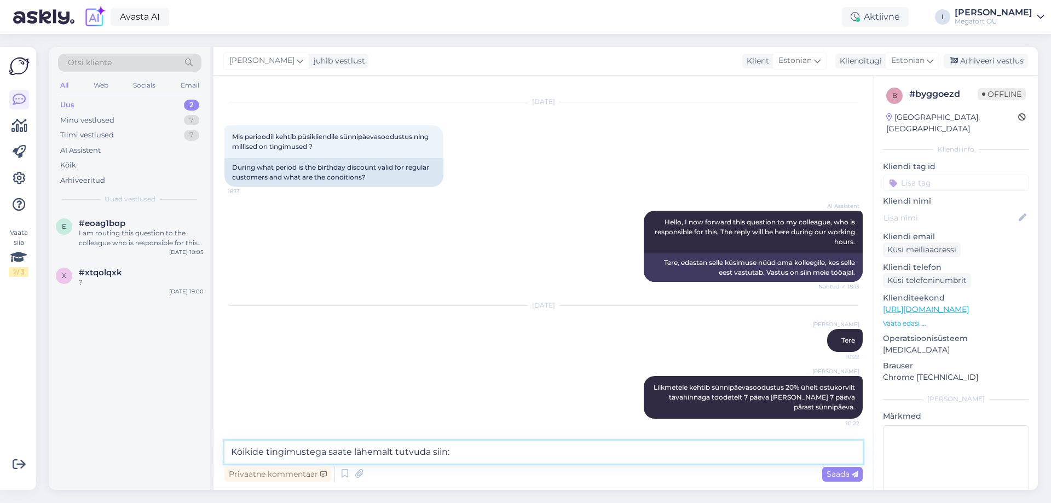
type textarea "Kõikide tingimustega saate lähemalt tutvuda siin:'"
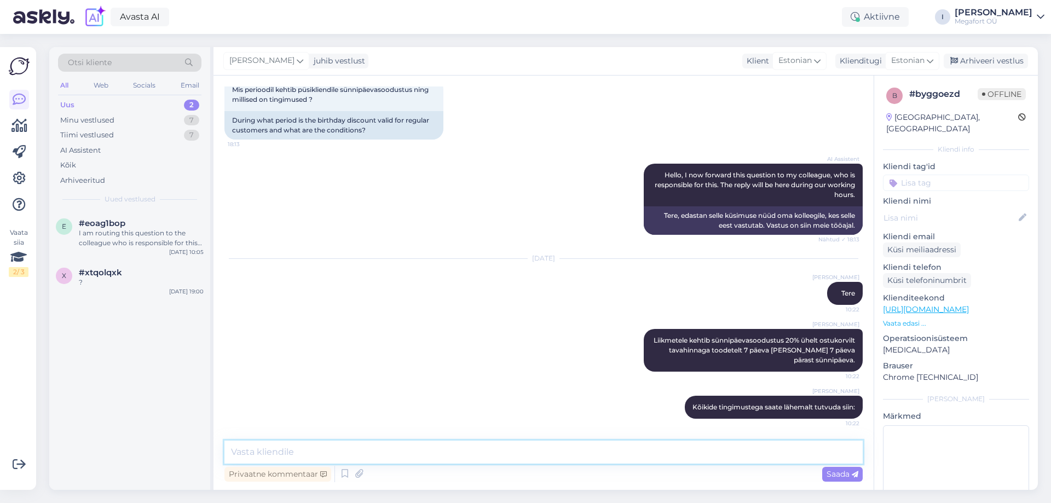
paste textarea "[URL][DOMAIN_NAME]"
type textarea "[URL][DOMAIN_NAME]"
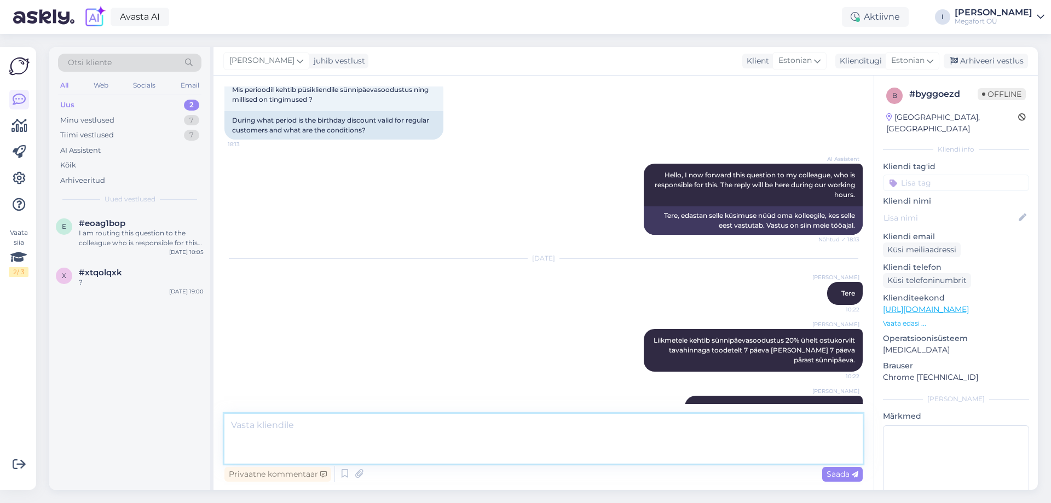
scroll to position [143, 0]
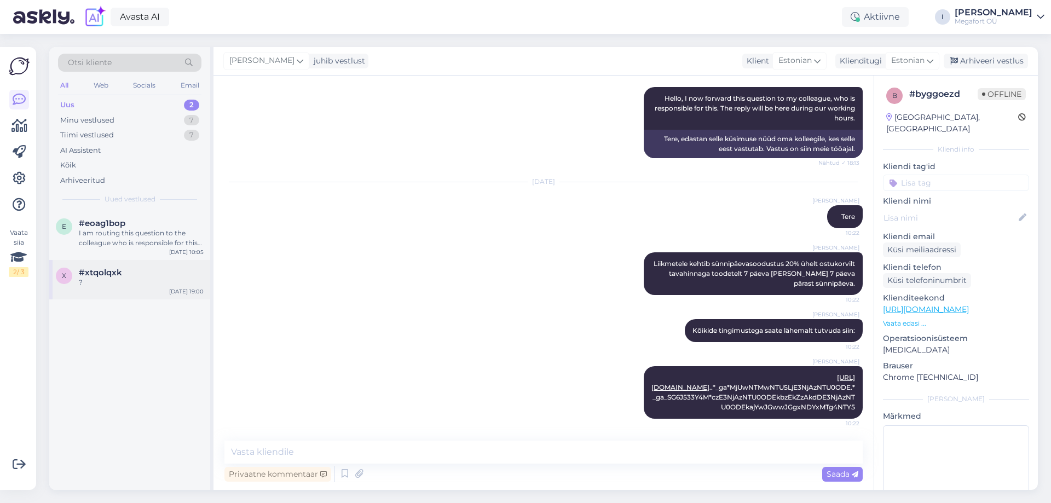
click at [169, 292] on div "x #xtqolqxk ? [DATE] 19:00" at bounding box center [129, 279] width 161 height 39
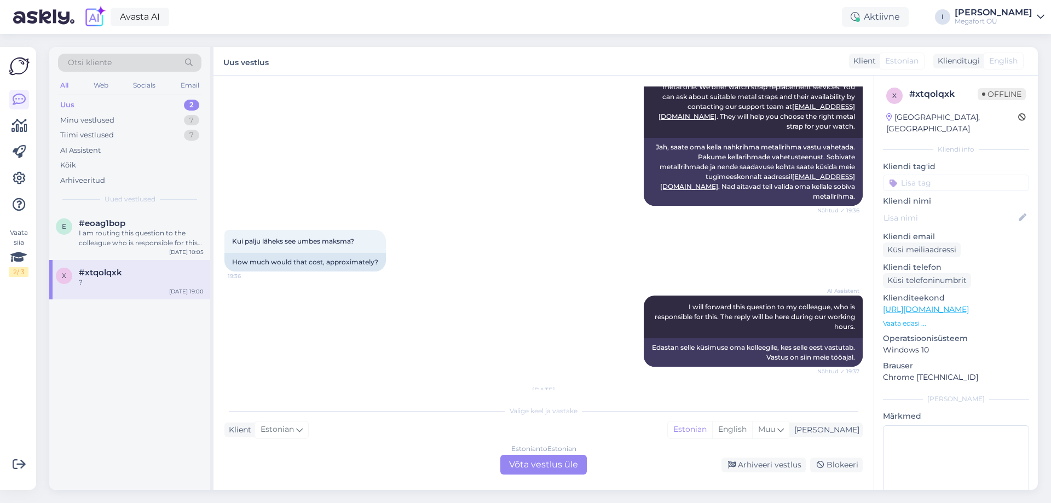
scroll to position [222, 0]
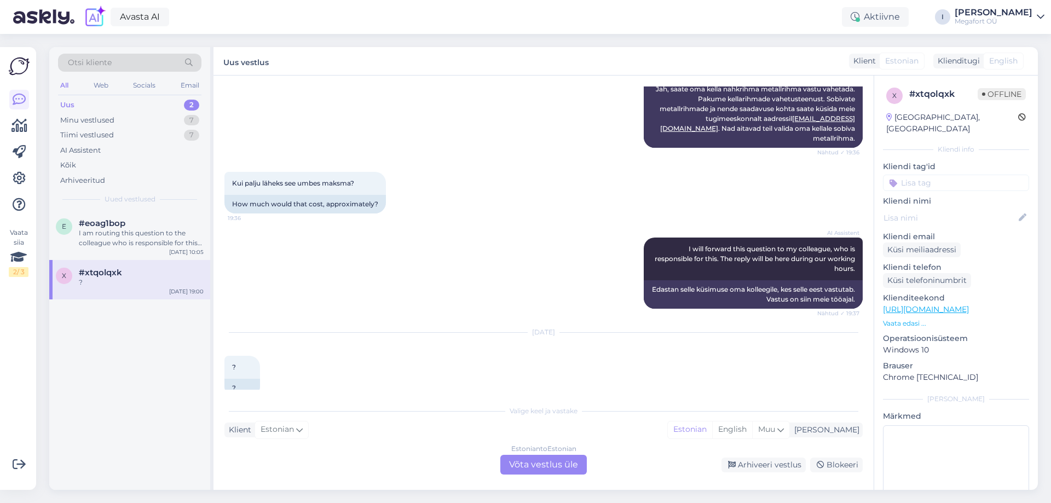
click at [533, 466] on div "Estonian to Estonian Võta vestlus üle" at bounding box center [543, 465] width 86 height 20
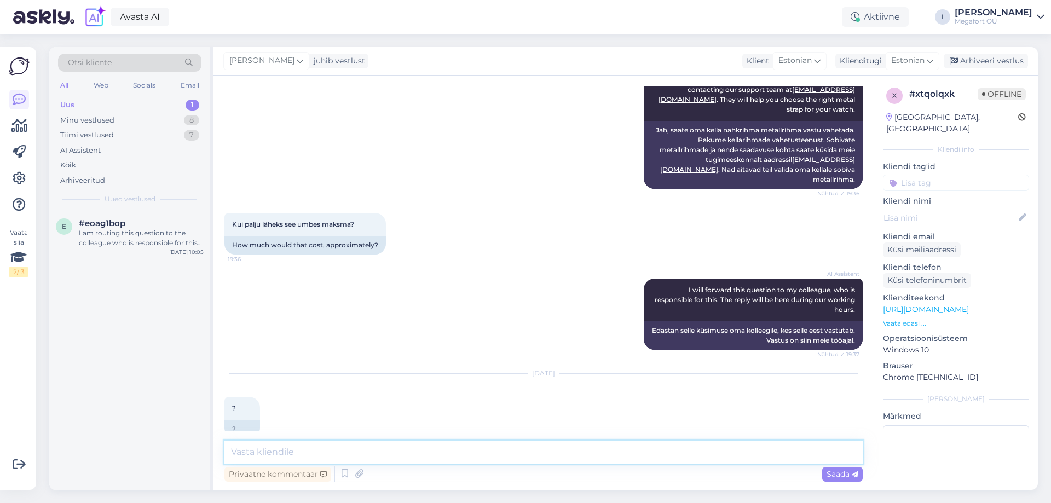
click at [507, 455] on textarea at bounding box center [543, 451] width 638 height 23
type textarea "Tere. Selleks, et teada saada konkreetse kella varuosa maksumuse kohta [PERSON_…"
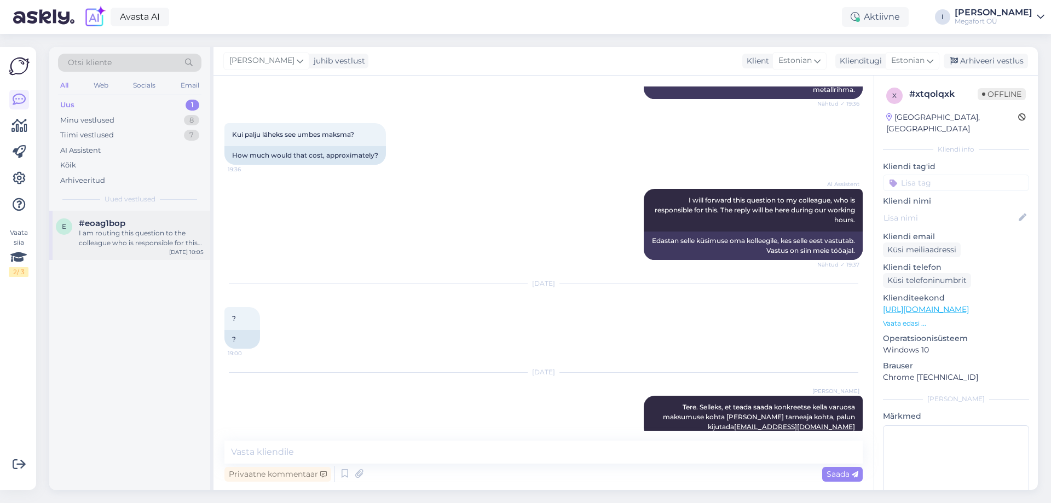
click at [107, 246] on div "I am routing this question to the colleague who is responsible for this topic. …" at bounding box center [141, 238] width 125 height 20
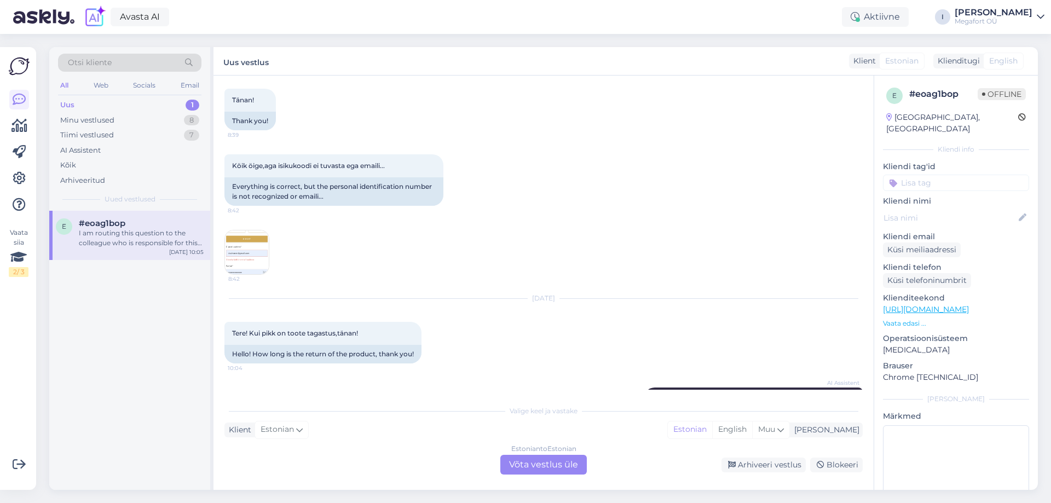
scroll to position [1515, 0]
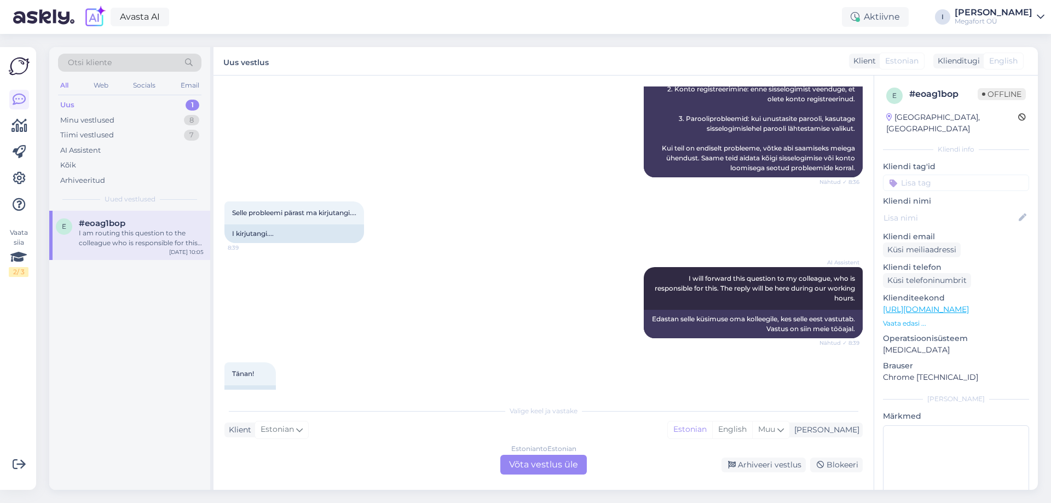
click at [523, 457] on div "Estonian to Estonian Võta vestlus üle" at bounding box center [543, 465] width 86 height 20
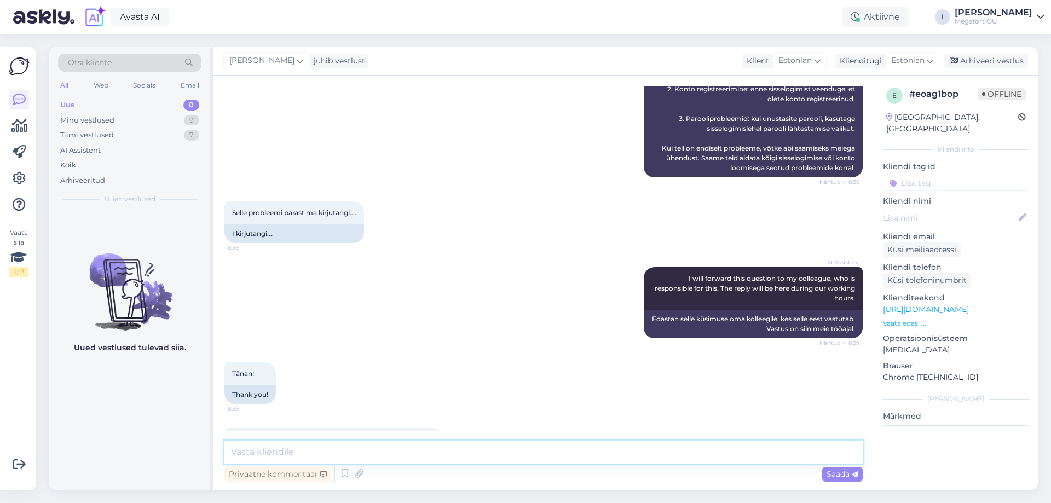
click at [387, 451] on textarea at bounding box center [543, 451] width 638 height 23
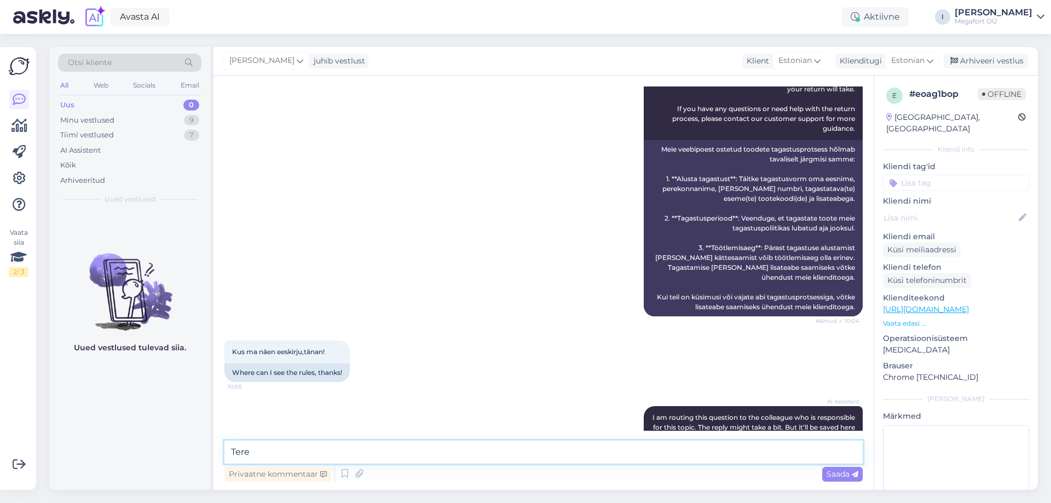
scroll to position [2294, 0]
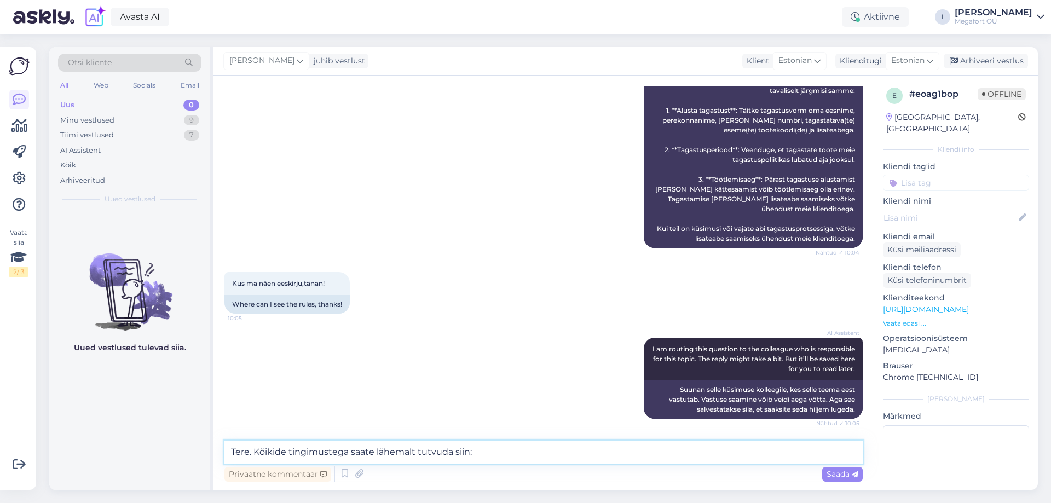
paste textarea "[URL][DOMAIN_NAME]"
type textarea "Tere. Kõikide tingimustega saate lähemalt tutvuda siin: [URL][DOMAIN_NAME]"
